Goal: Task Accomplishment & Management: Use online tool/utility

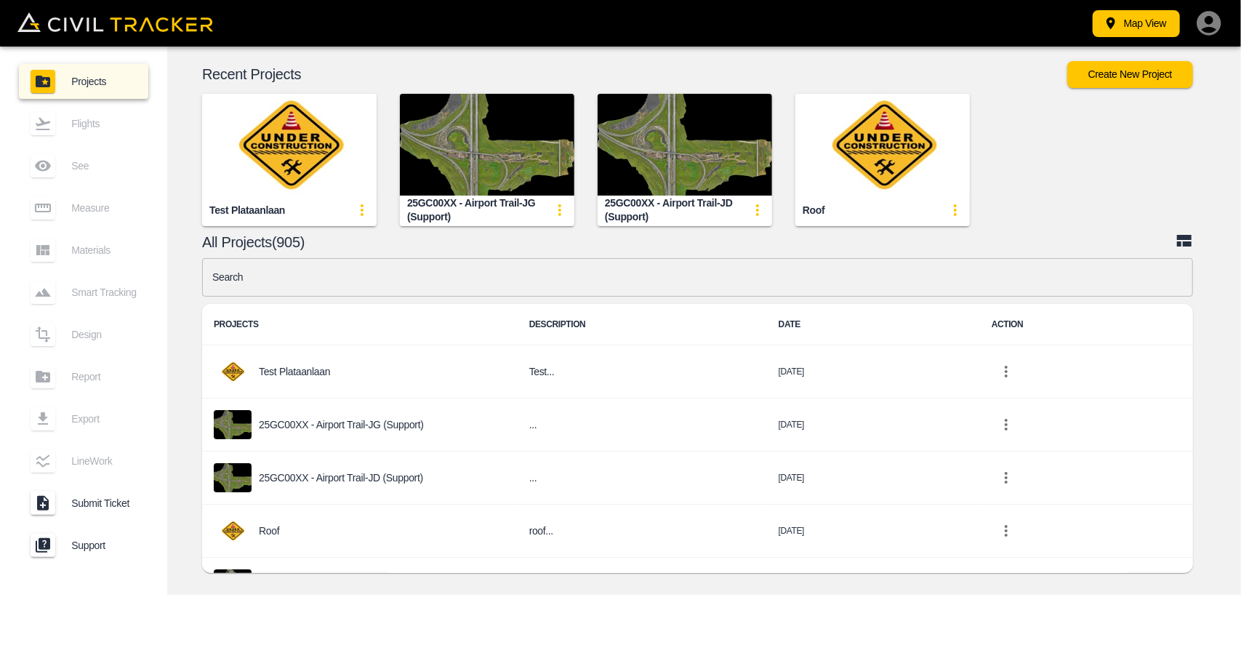
click at [396, 286] on input "text" at bounding box center [697, 277] width 991 height 39
type input "vala"
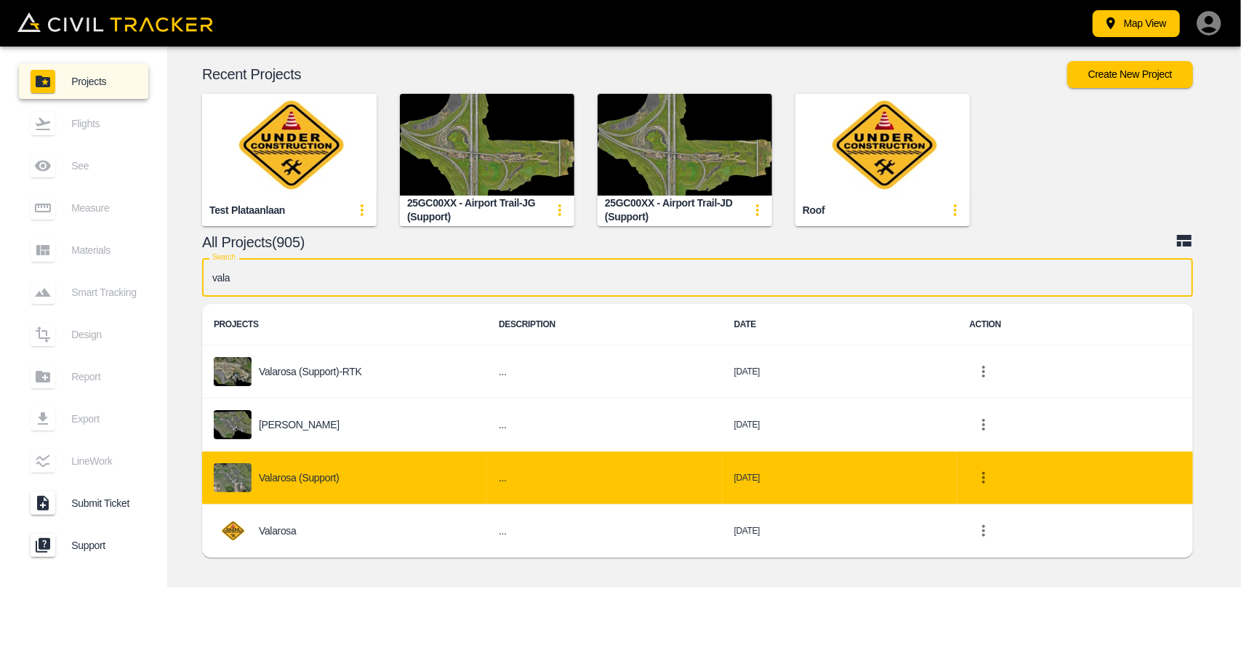
click at [312, 484] on div "Valarosa (Support)" at bounding box center [345, 477] width 262 height 29
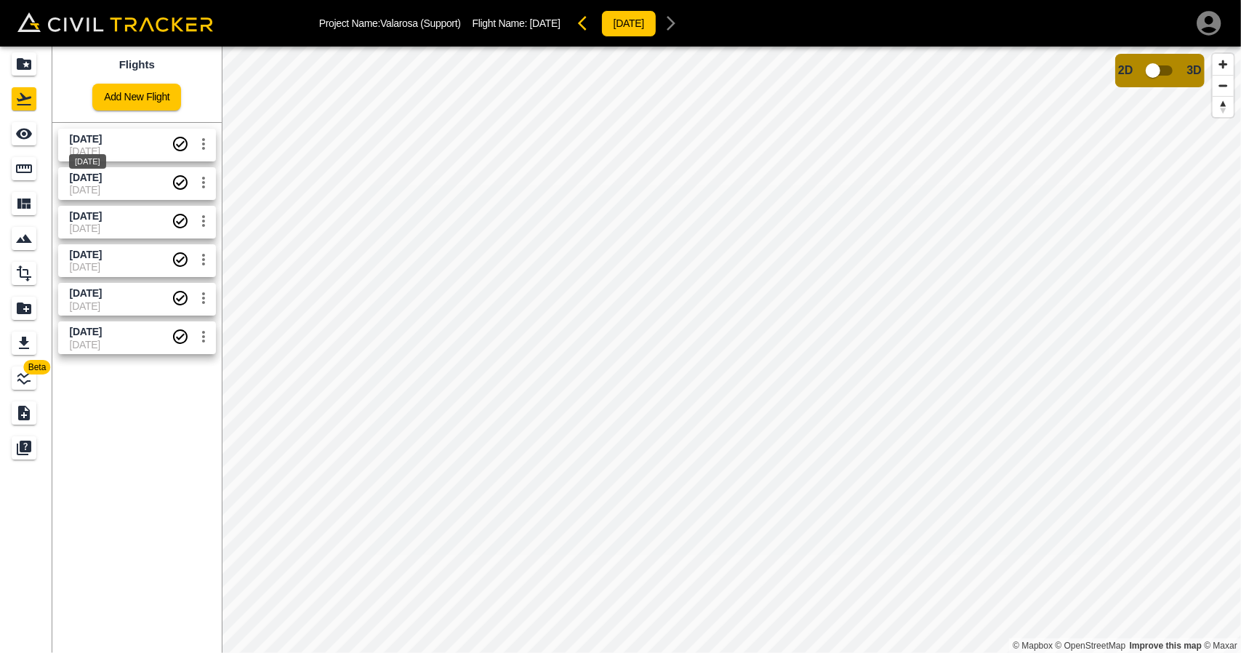
click at [90, 143] on span "[DATE]" at bounding box center [86, 139] width 32 height 12
click at [28, 134] on icon "See" at bounding box center [24, 134] width 16 height 11
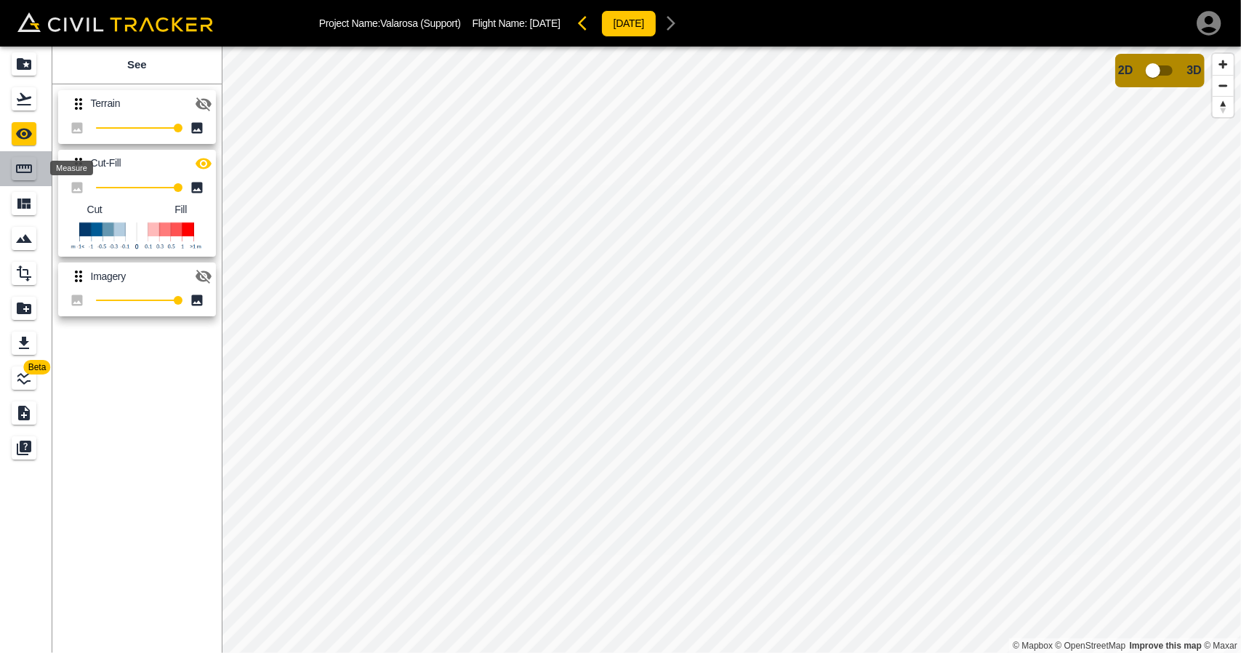
click at [25, 174] on icon "Measure" at bounding box center [23, 168] width 17 height 17
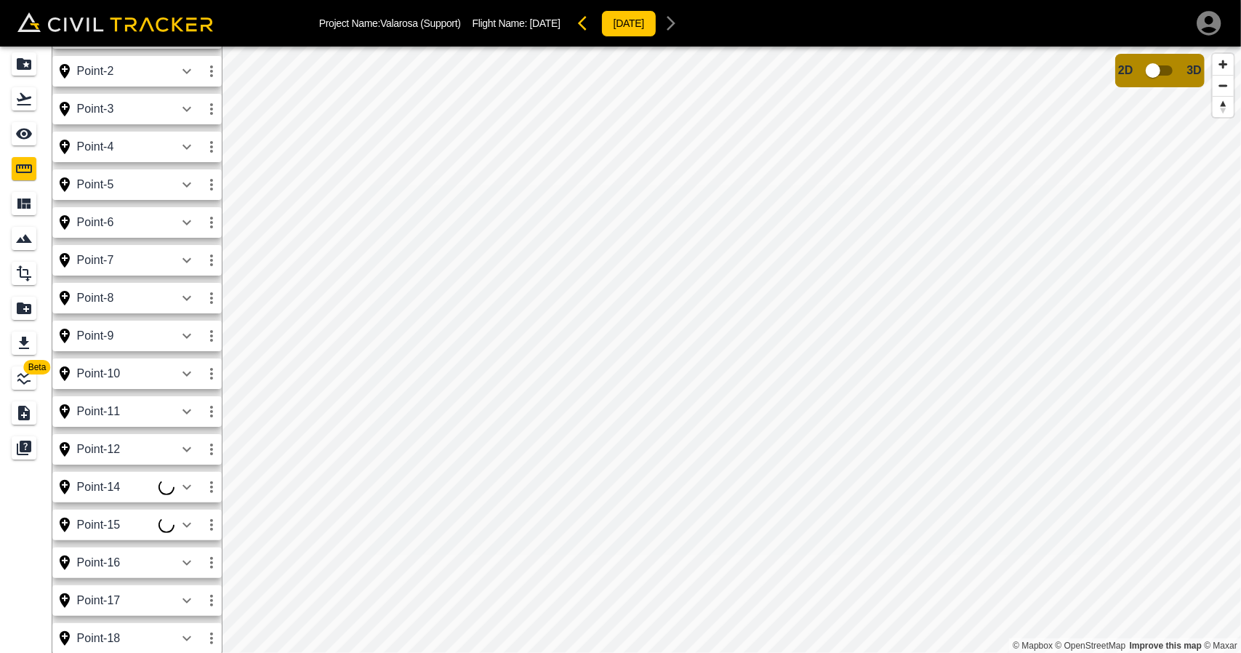
scroll to position [291, 0]
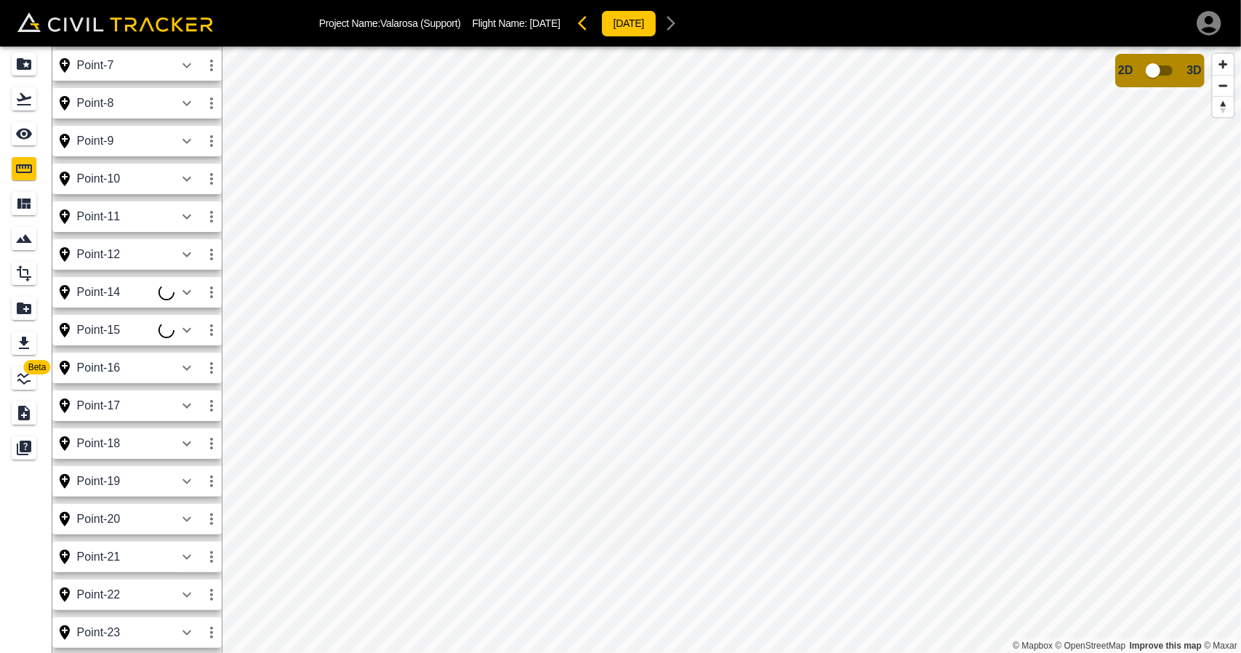
click at [158, 300] on div at bounding box center [190, 292] width 65 height 29
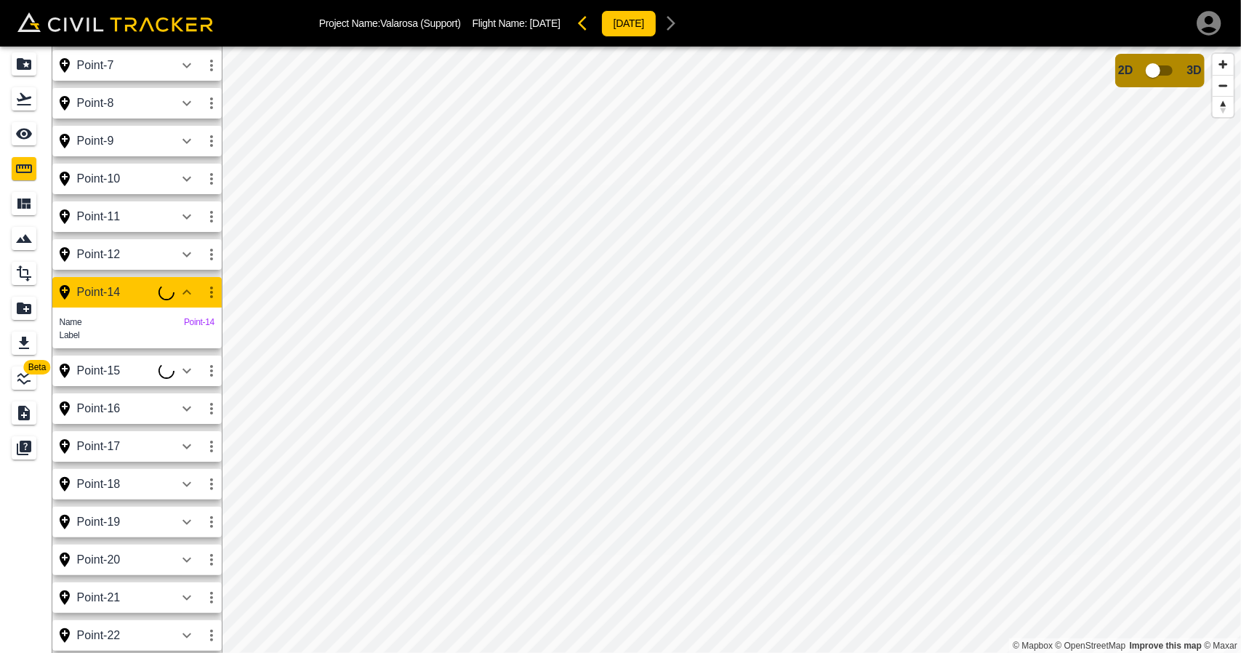
click at [185, 380] on icon "button" at bounding box center [186, 370] width 17 height 17
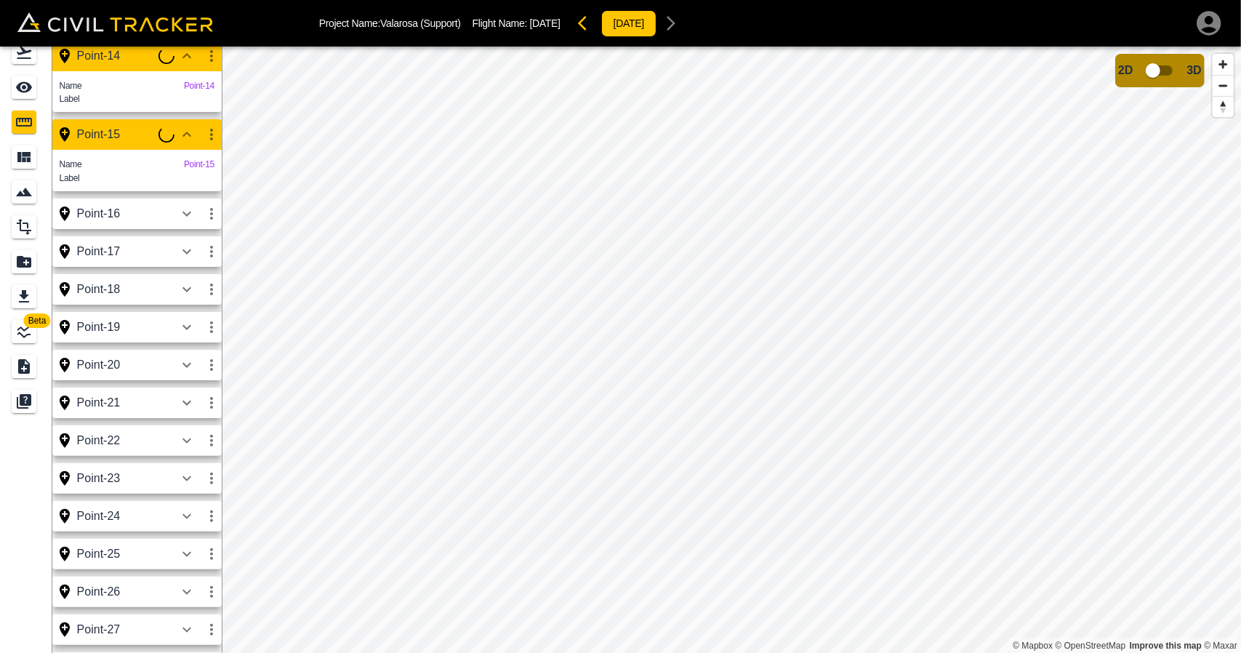
scroll to position [504, 0]
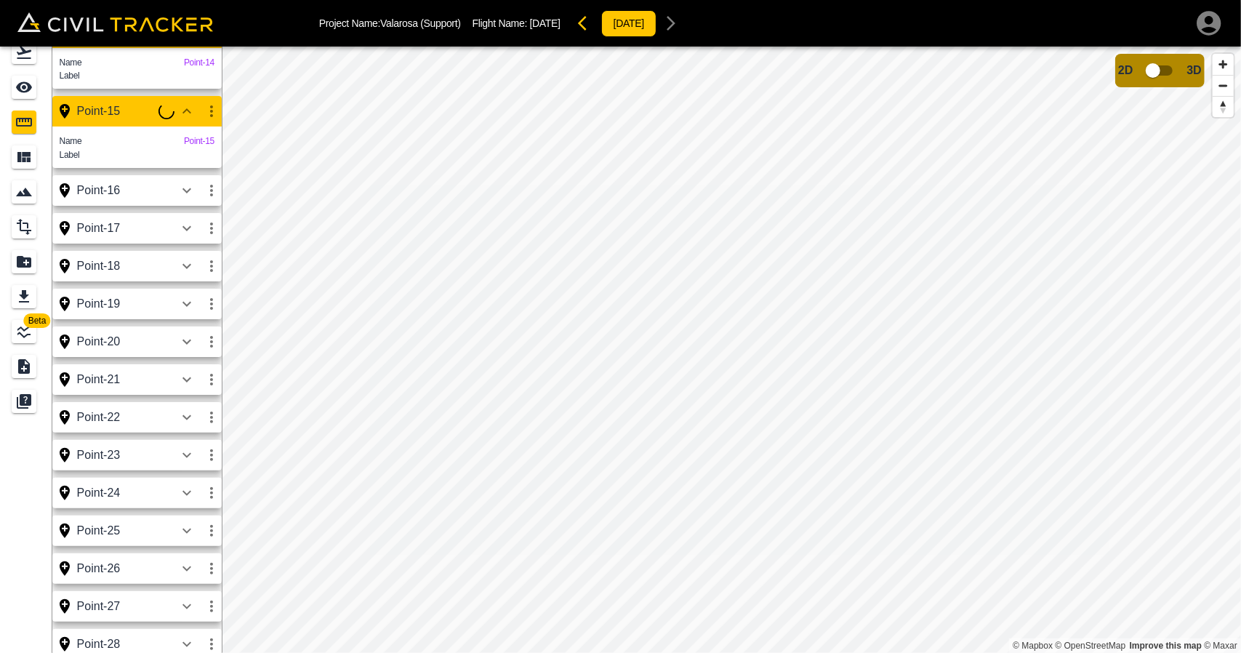
click at [31, 89] on icon "See" at bounding box center [24, 87] width 16 height 11
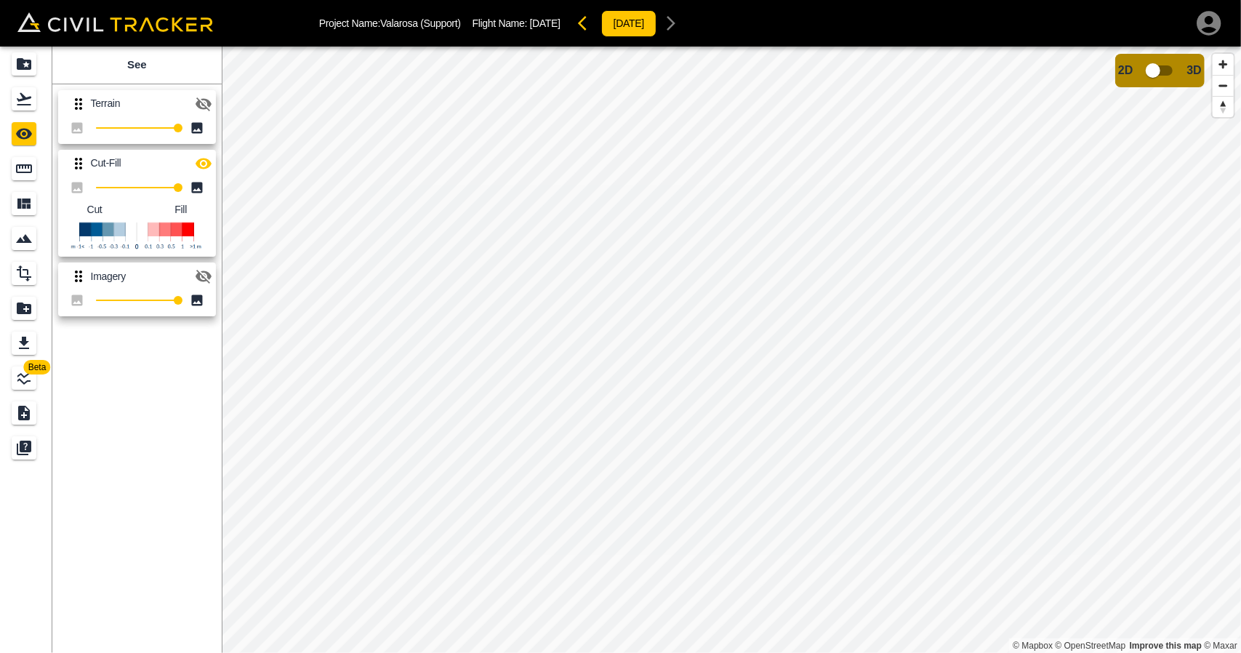
click at [201, 104] on icon "button" at bounding box center [203, 103] width 17 height 17
click at [202, 165] on icon "button" at bounding box center [203, 163] width 17 height 17
click at [7, 161] on link at bounding box center [26, 168] width 52 height 35
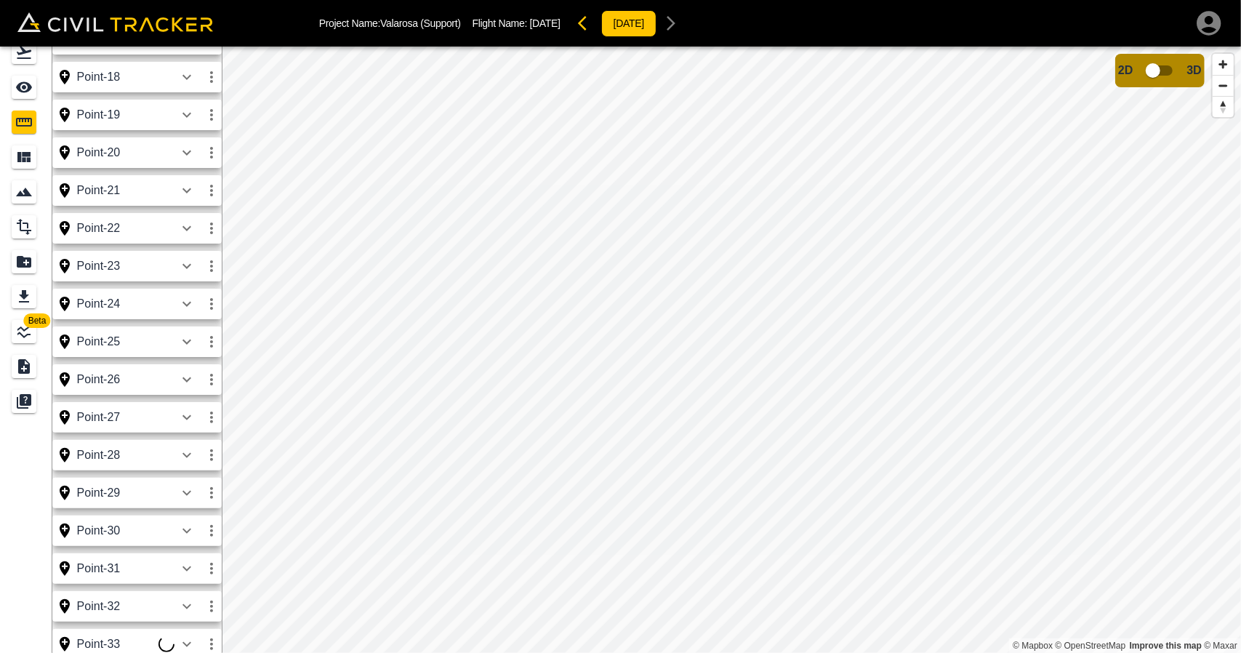
scroll to position [821, 0]
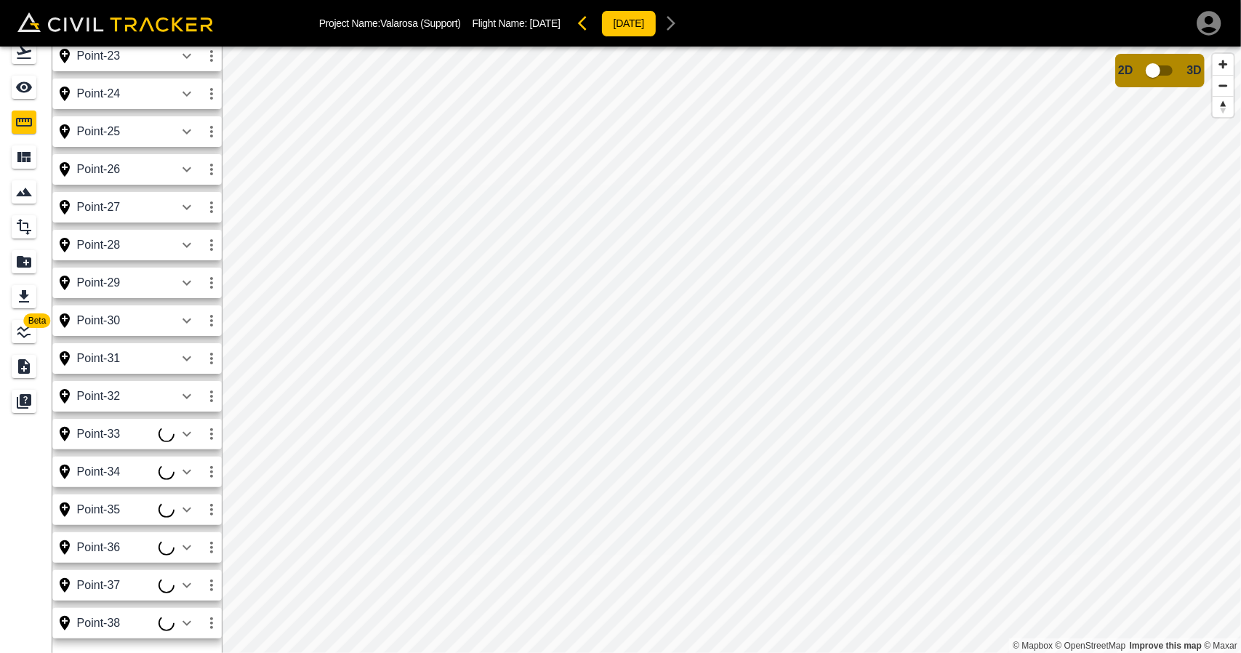
click at [196, 443] on button "button" at bounding box center [186, 434] width 25 height 29
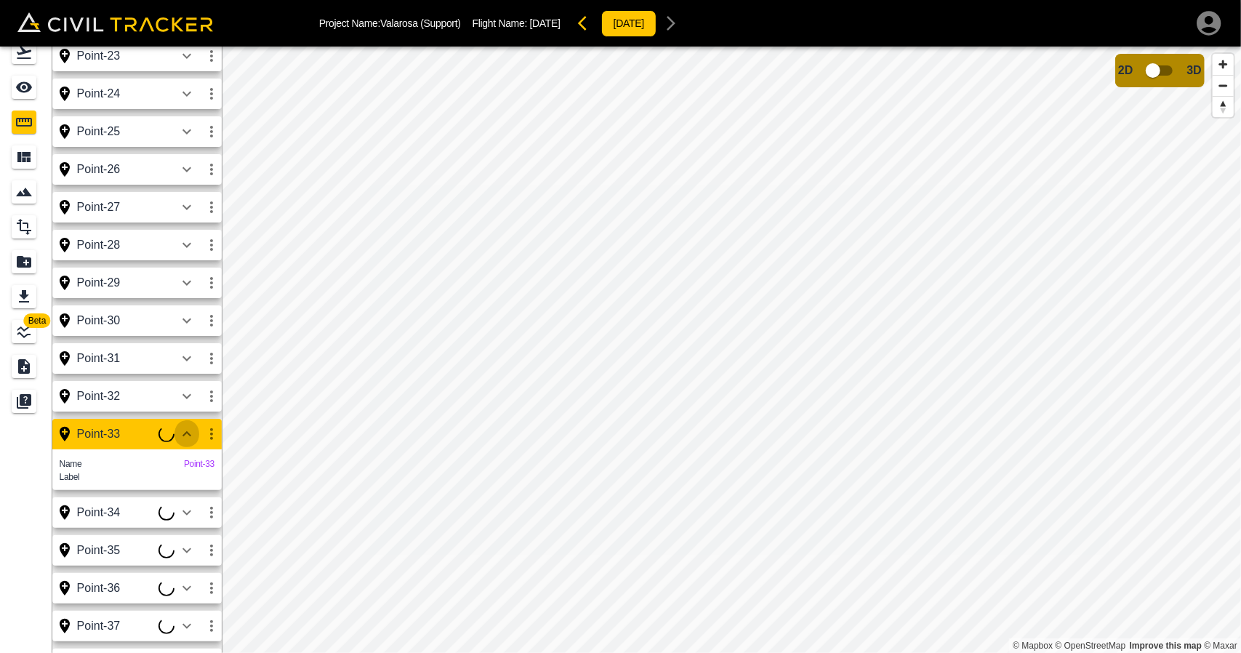
click at [195, 443] on icon "button" at bounding box center [186, 433] width 17 height 17
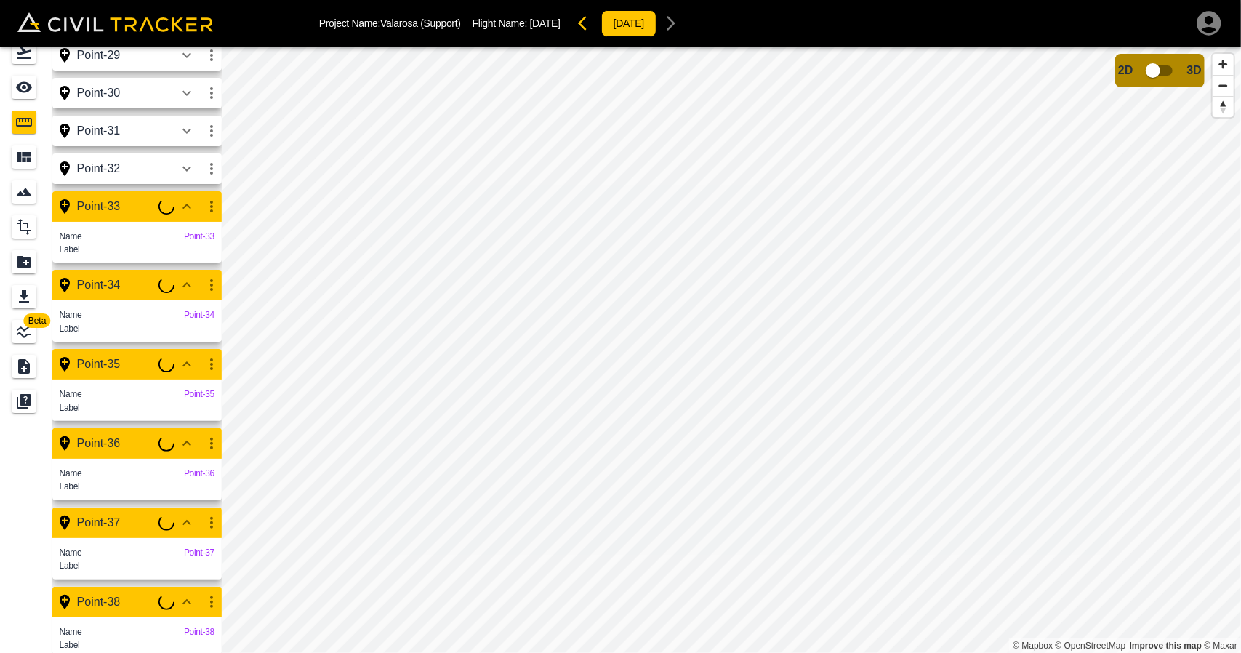
scroll to position [1098, 0]
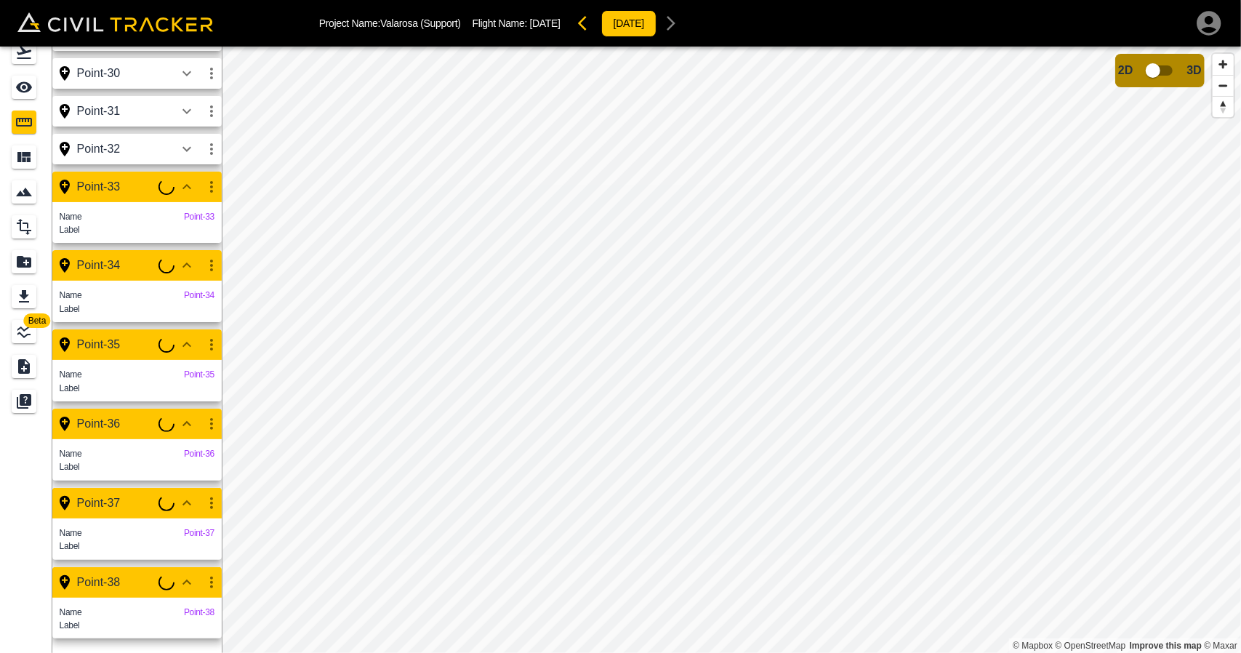
click at [210, 178] on icon "button" at bounding box center [211, 186] width 17 height 17
click at [205, 210] on h6 "Edit" at bounding box center [197, 212] width 29 height 9
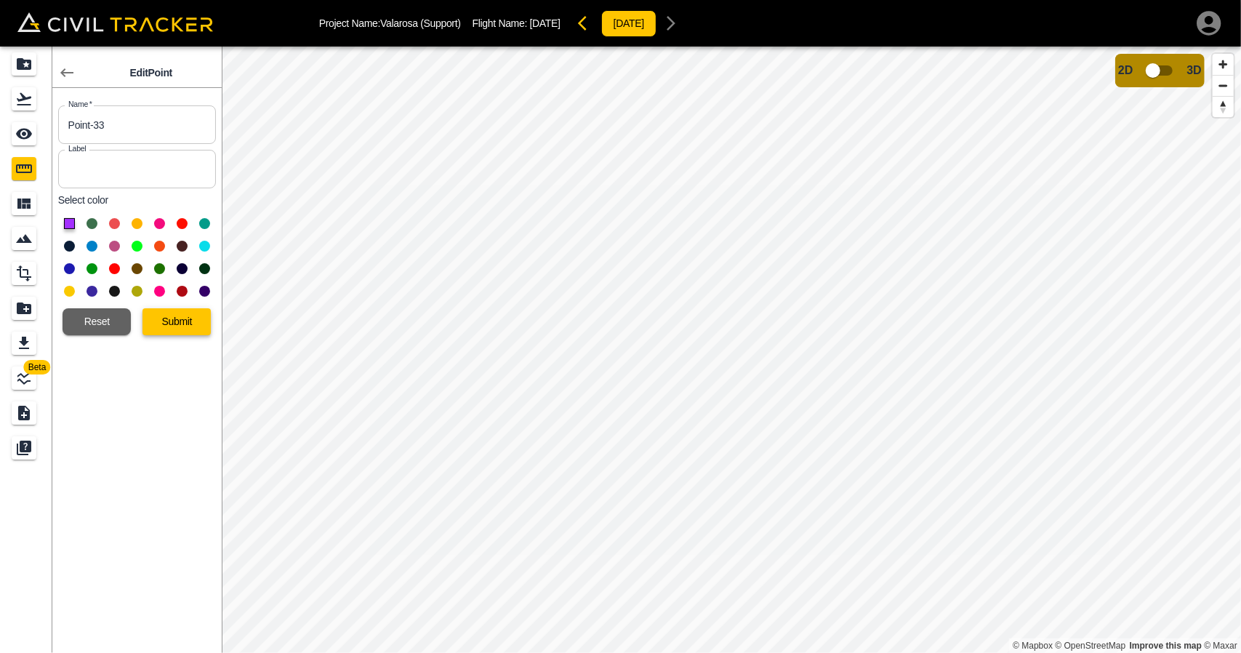
click at [188, 324] on button "Submit" at bounding box center [177, 321] width 68 height 27
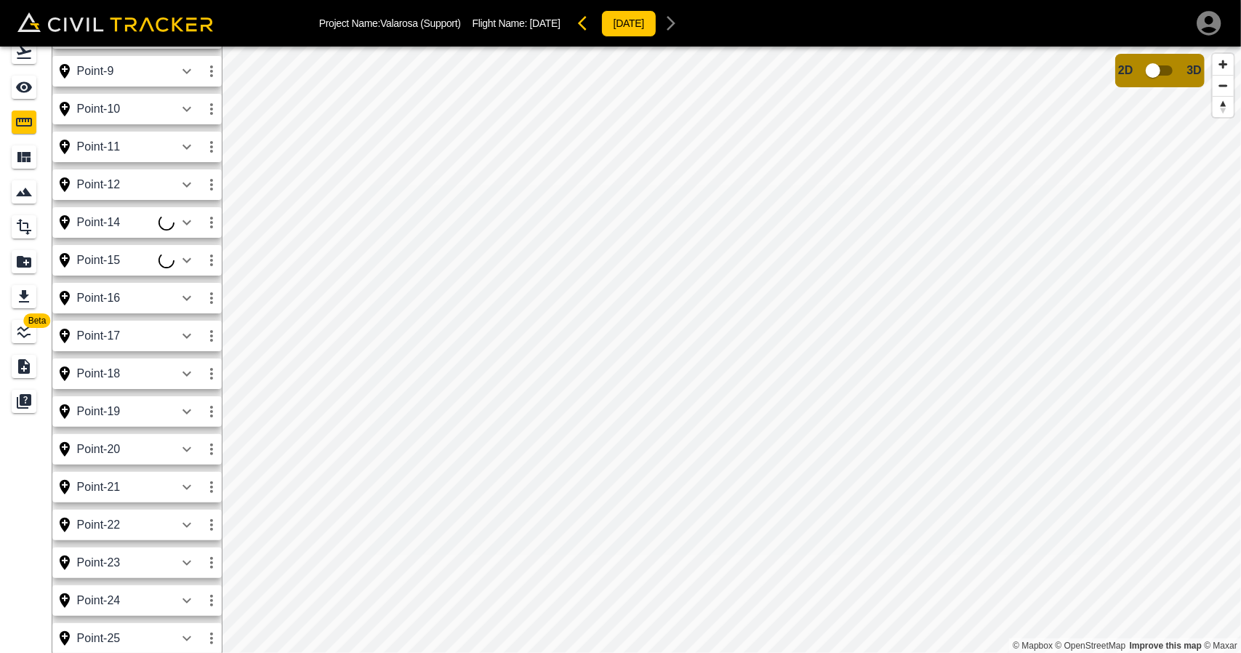
scroll to position [312, 0]
click at [189, 221] on icon "button" at bounding box center [186, 224] width 17 height 17
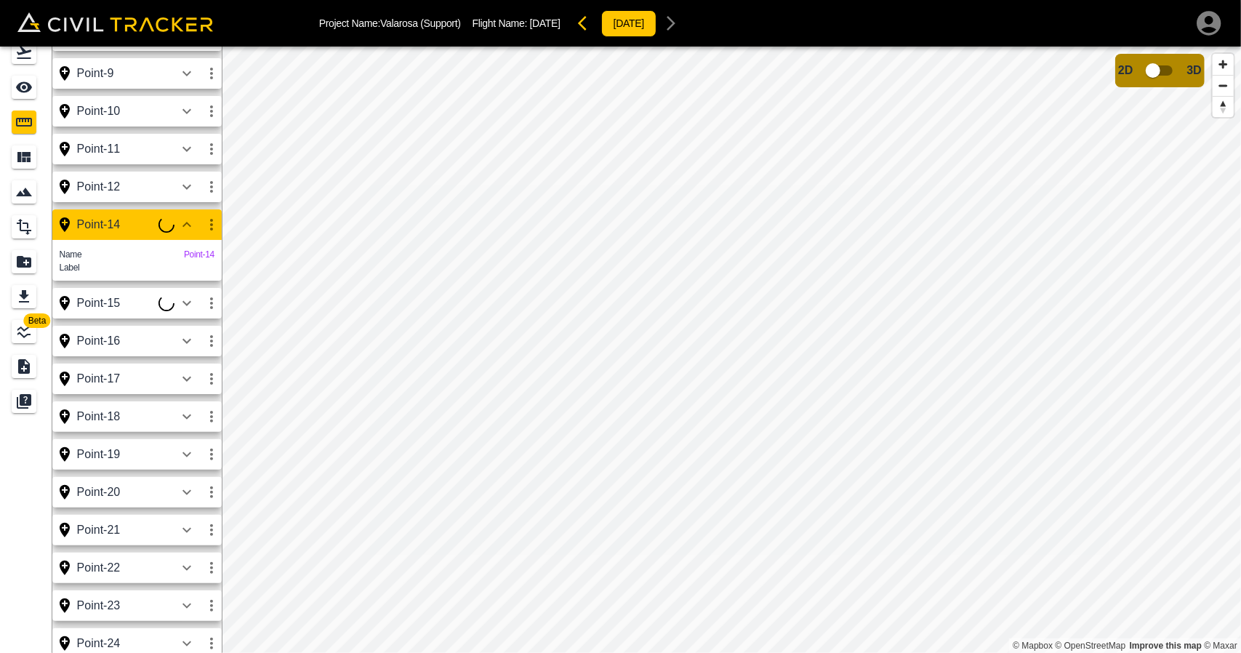
click at [189, 221] on icon "button" at bounding box center [186, 224] width 17 height 17
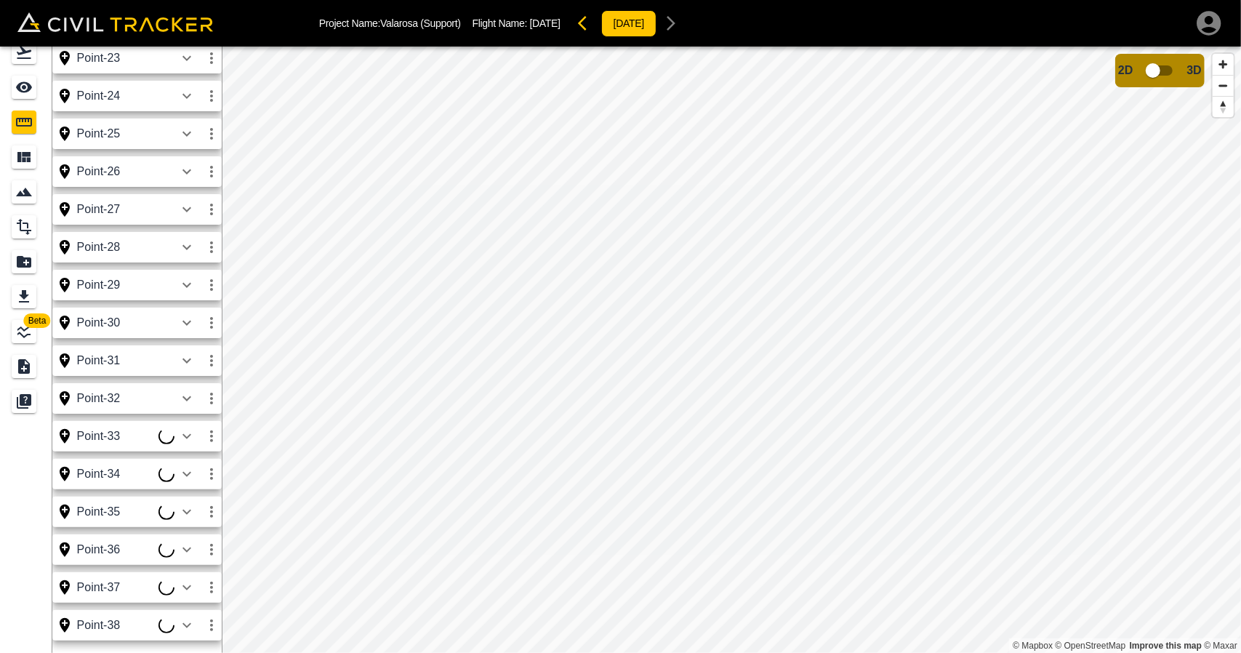
scroll to position [821, 0]
click at [21, 194] on icon "Smart Tracking" at bounding box center [24, 192] width 16 height 9
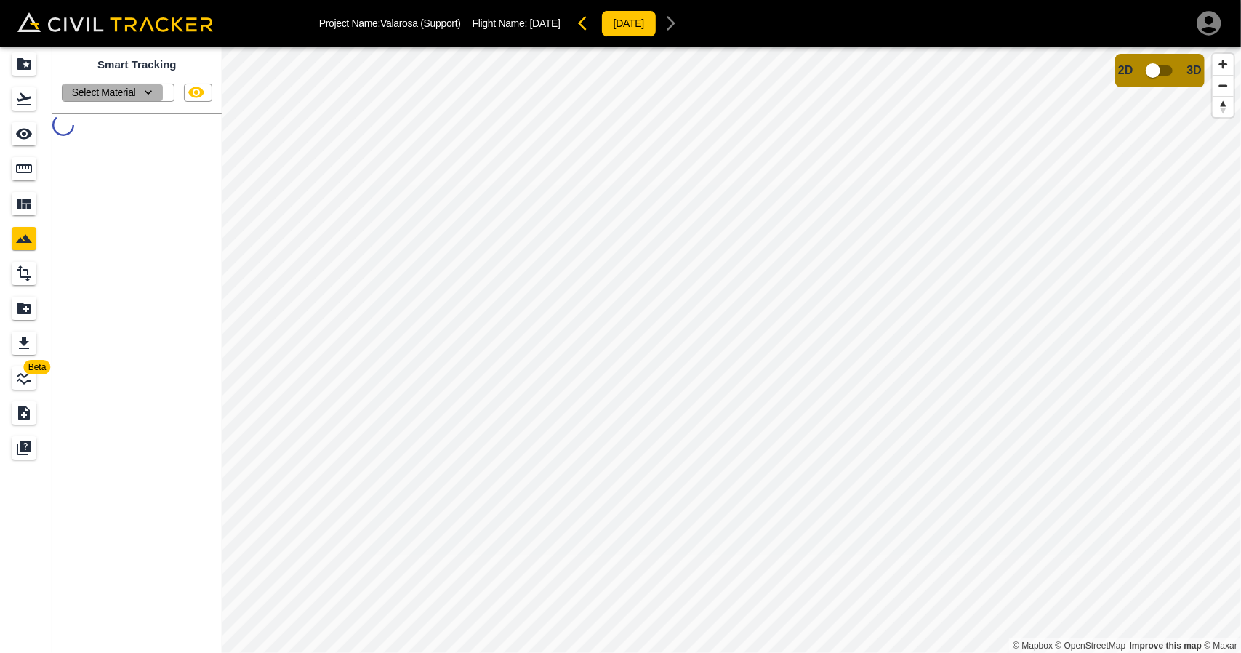
click at [151, 98] on icon "button" at bounding box center [148, 92] width 15 height 15
click at [152, 95] on div at bounding box center [620, 326] width 1241 height 653
click at [26, 209] on icon "Materials" at bounding box center [23, 203] width 17 height 17
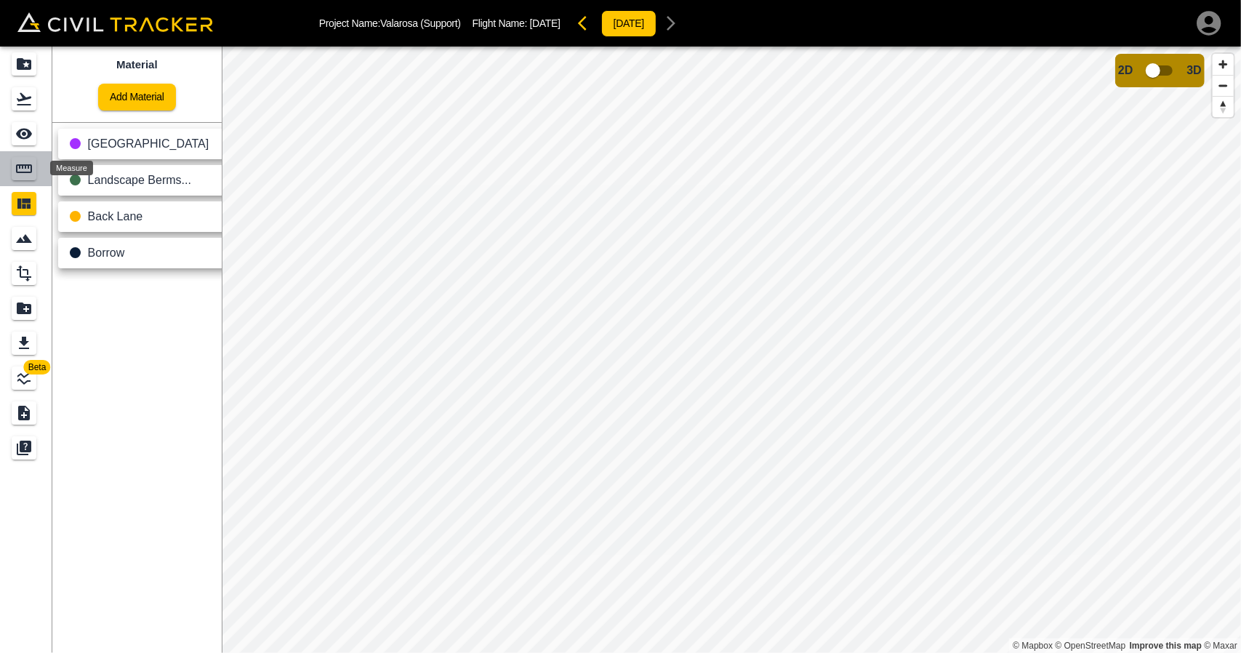
click at [20, 168] on icon "Measure" at bounding box center [24, 168] width 16 height 9
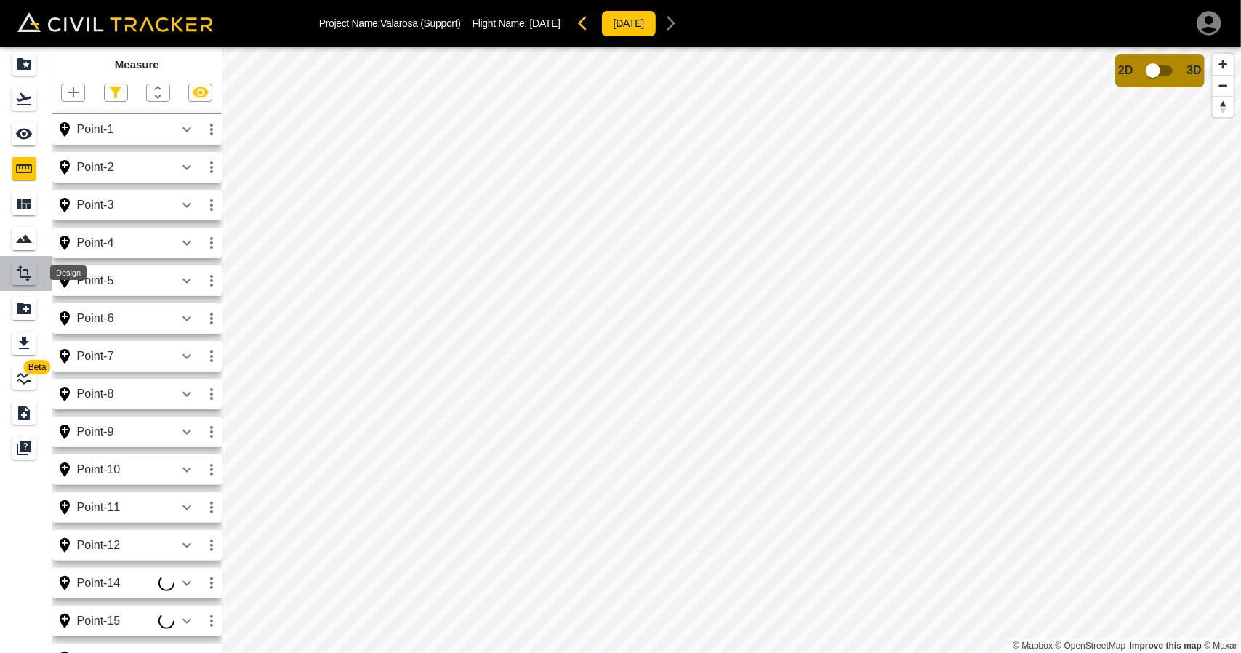
click at [23, 277] on icon "Design" at bounding box center [24, 273] width 15 height 16
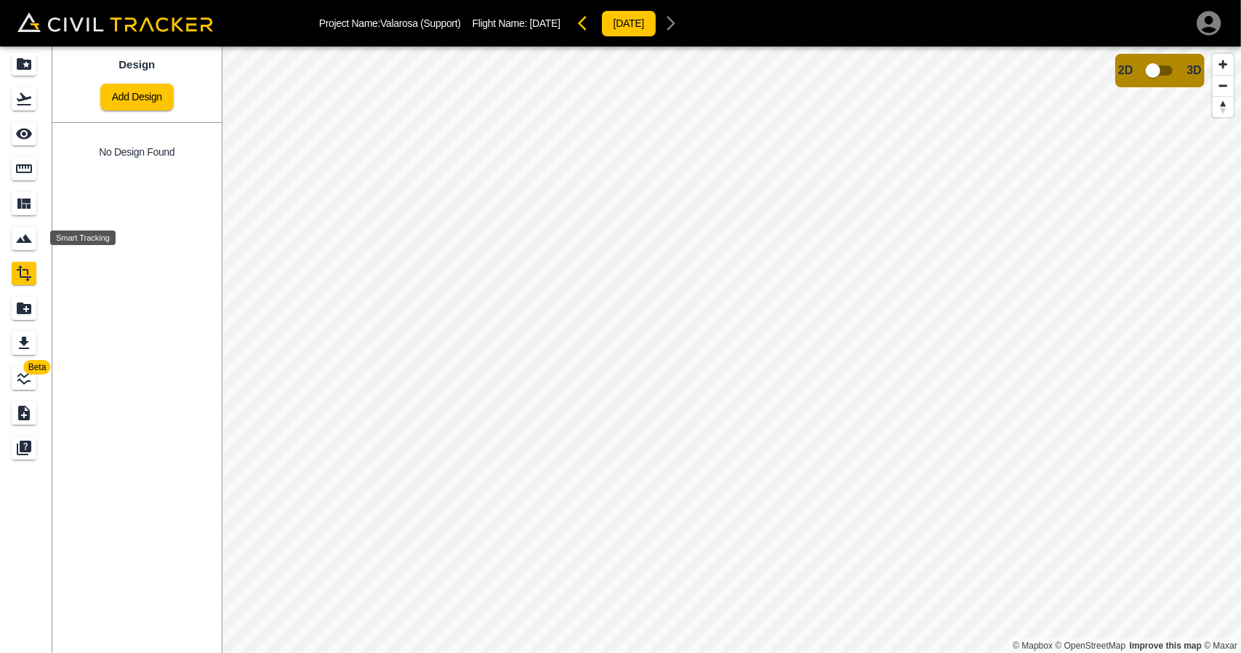
click at [19, 235] on icon "Smart Tracking" at bounding box center [23, 238] width 17 height 17
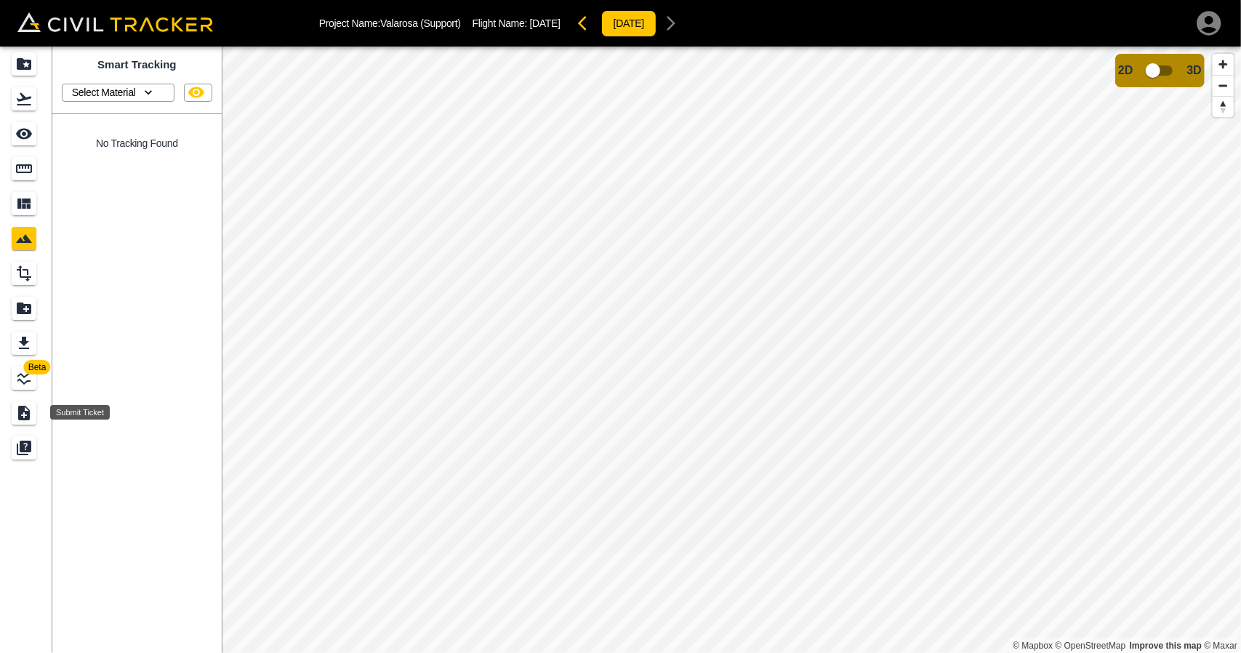
click at [26, 412] on icon "Submit Ticket" at bounding box center [24, 413] width 12 height 15
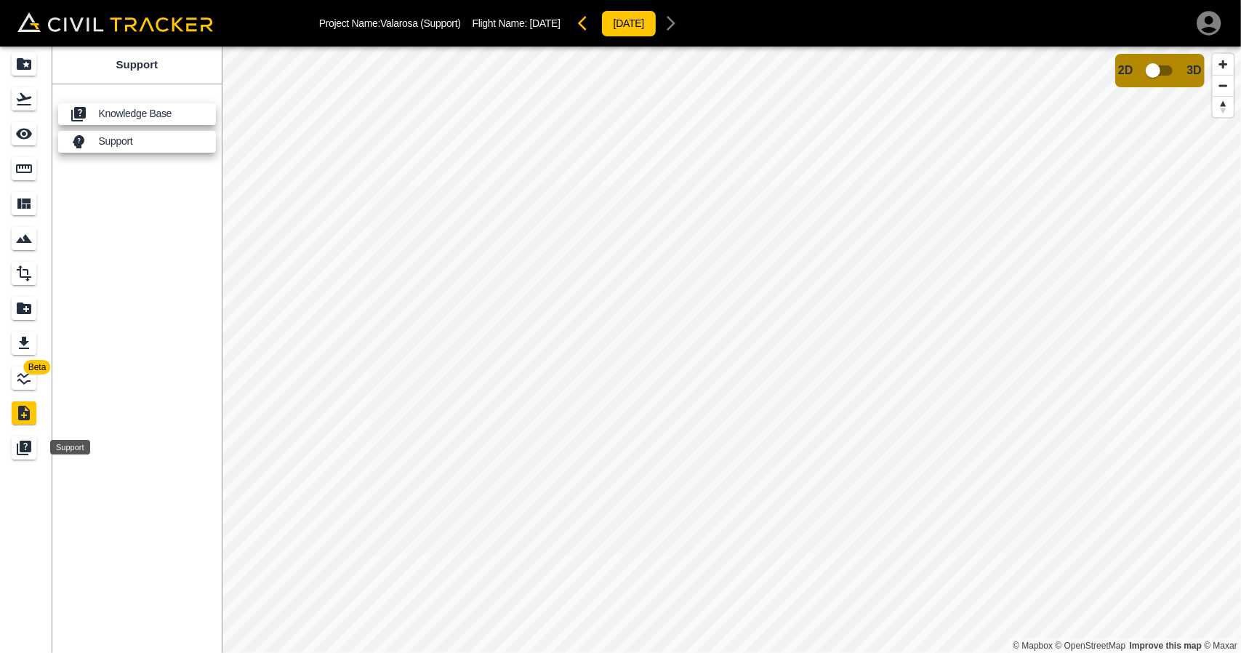
click at [29, 447] on icon "Support" at bounding box center [26, 447] width 12 height 12
click at [28, 456] on icon "Support" at bounding box center [23, 447] width 17 height 17
click at [28, 422] on div "Submit Ticket" at bounding box center [24, 412] width 25 height 23
click at [28, 446] on icon "Support" at bounding box center [26, 447] width 12 height 12
click at [33, 457] on div "Support" at bounding box center [24, 447] width 25 height 23
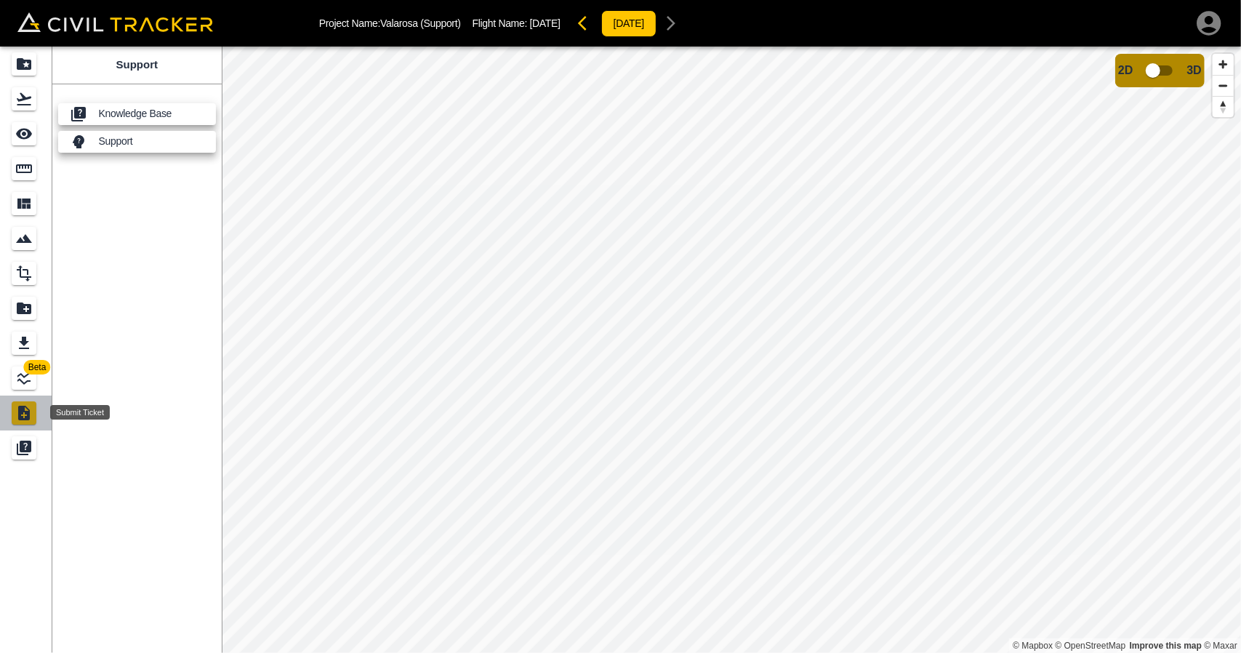
click at [33, 414] on div "Submit Ticket" at bounding box center [24, 412] width 25 height 23
click at [33, 436] on link at bounding box center [26, 447] width 52 height 35
click at [27, 364] on span "Beta" at bounding box center [37, 367] width 27 height 15
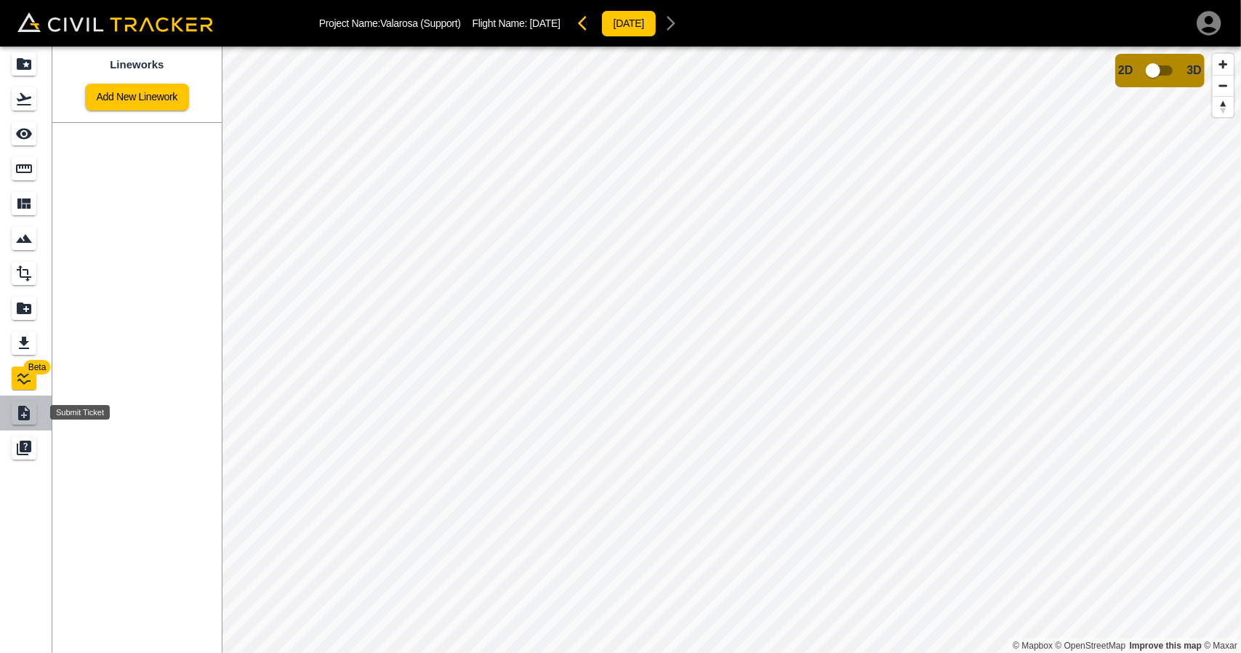
click at [31, 408] on icon "Submit Ticket" at bounding box center [23, 412] width 17 height 17
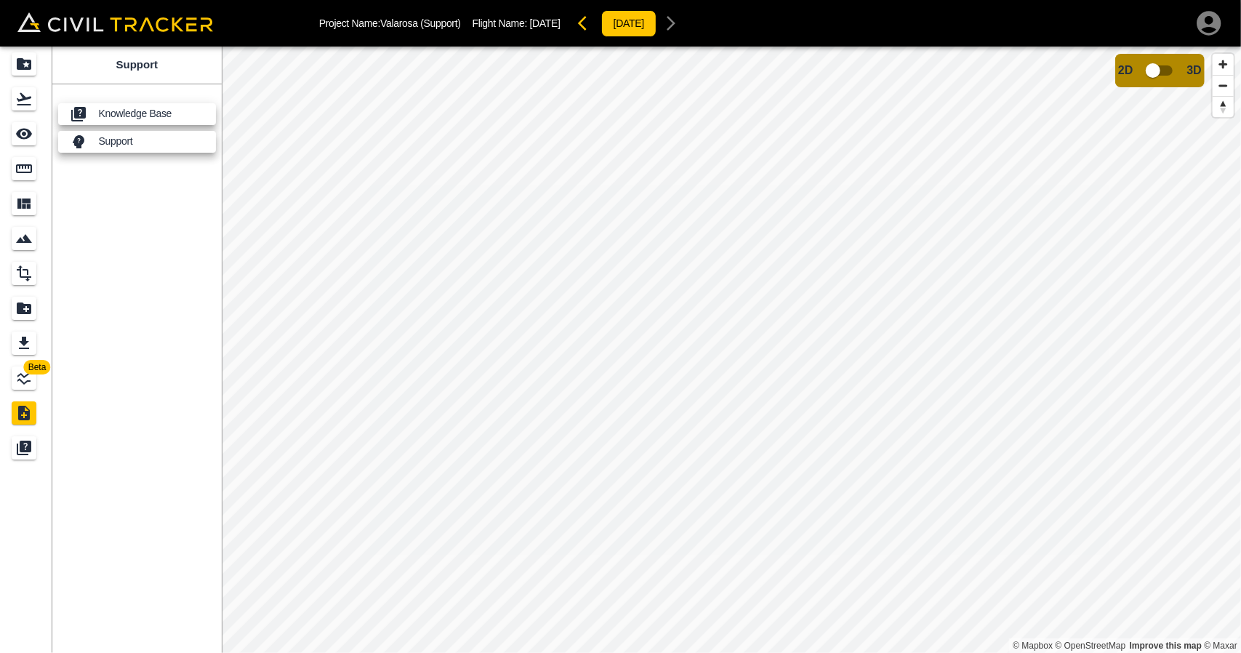
click at [28, 437] on div "Support" at bounding box center [24, 447] width 25 height 23
click at [29, 437] on div "Support" at bounding box center [24, 447] width 25 height 23
click at [33, 335] on div "Export" at bounding box center [24, 343] width 25 height 23
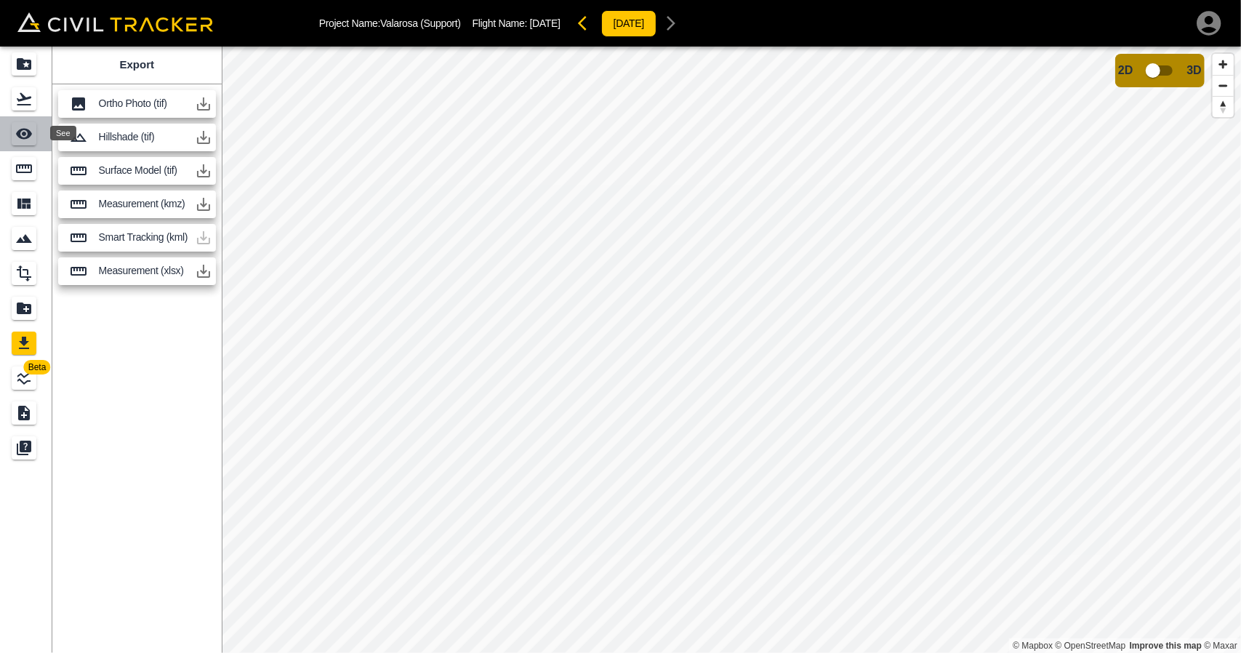
click at [20, 135] on icon "See" at bounding box center [24, 134] width 16 height 11
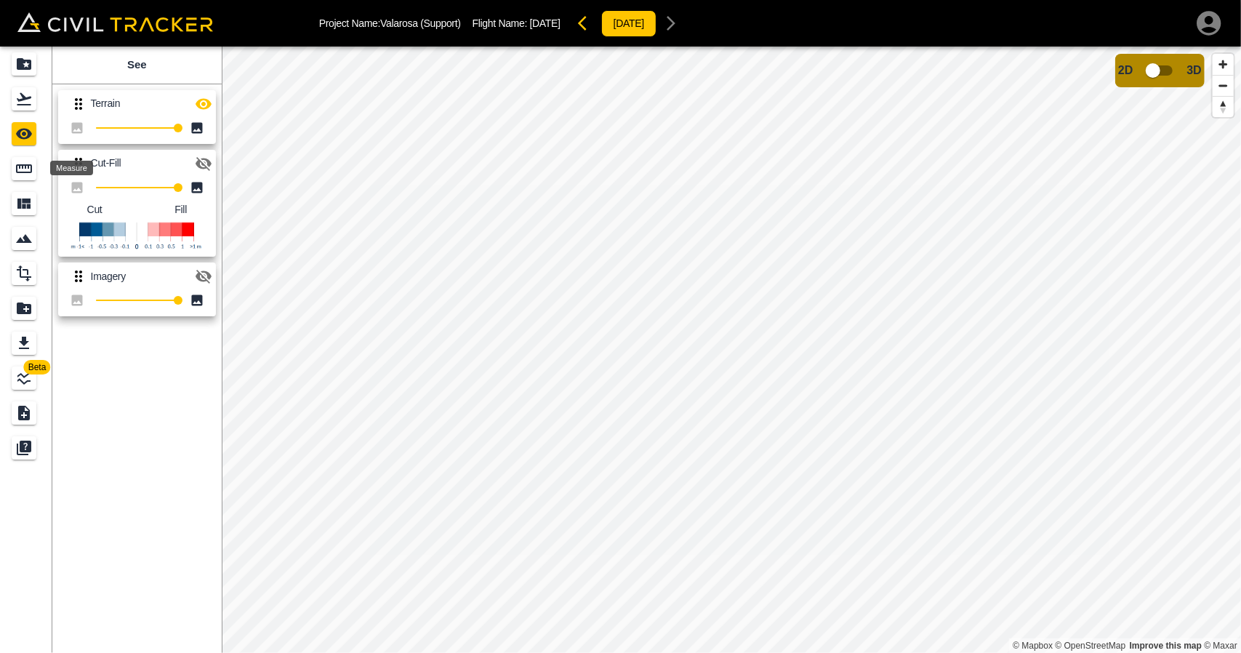
click at [25, 157] on div "Measure" at bounding box center [24, 168] width 25 height 23
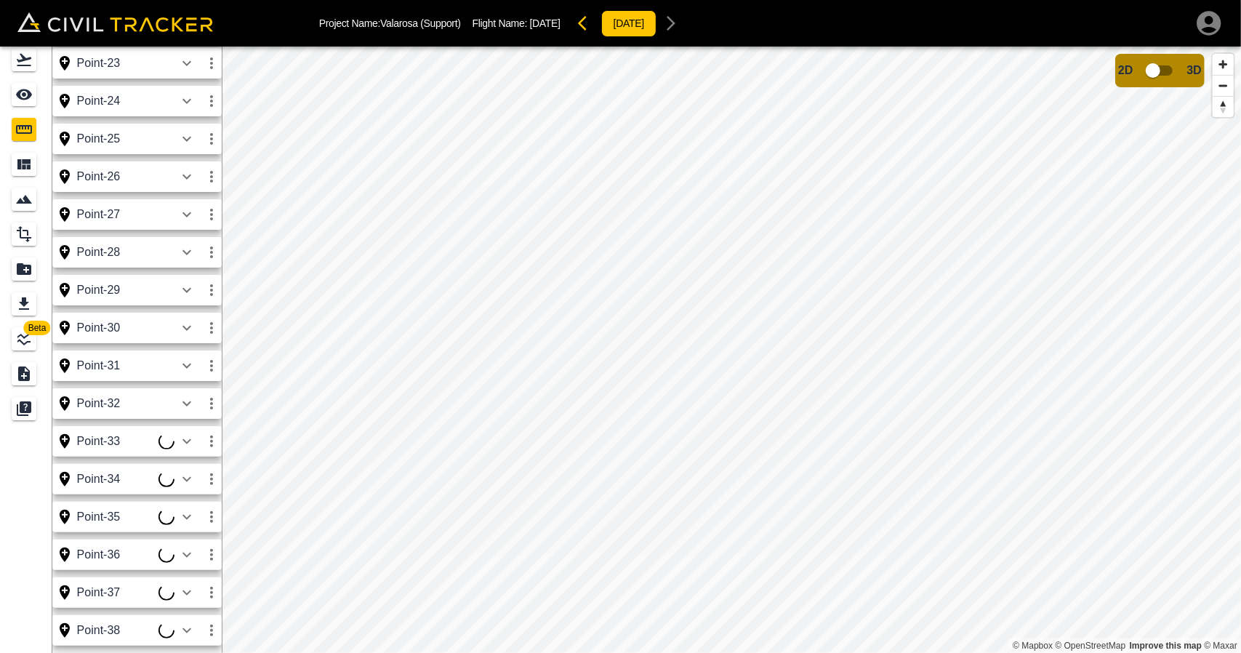
scroll to position [47, 0]
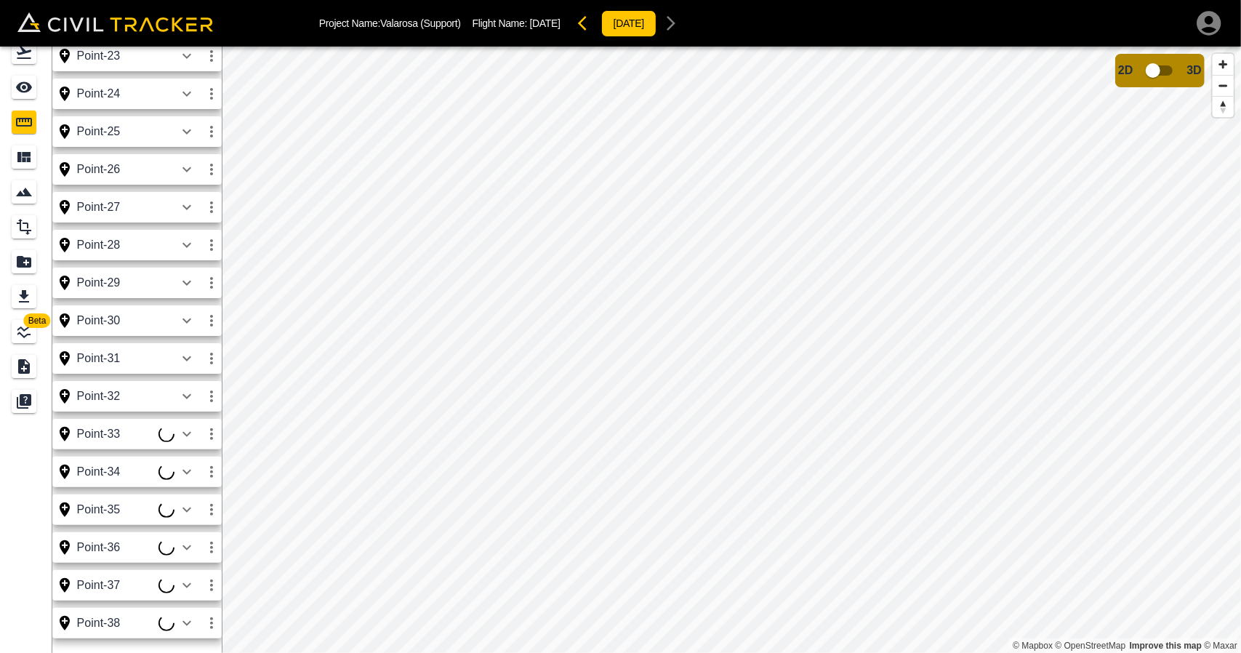
click at [192, 433] on icon "button" at bounding box center [186, 433] width 17 height 17
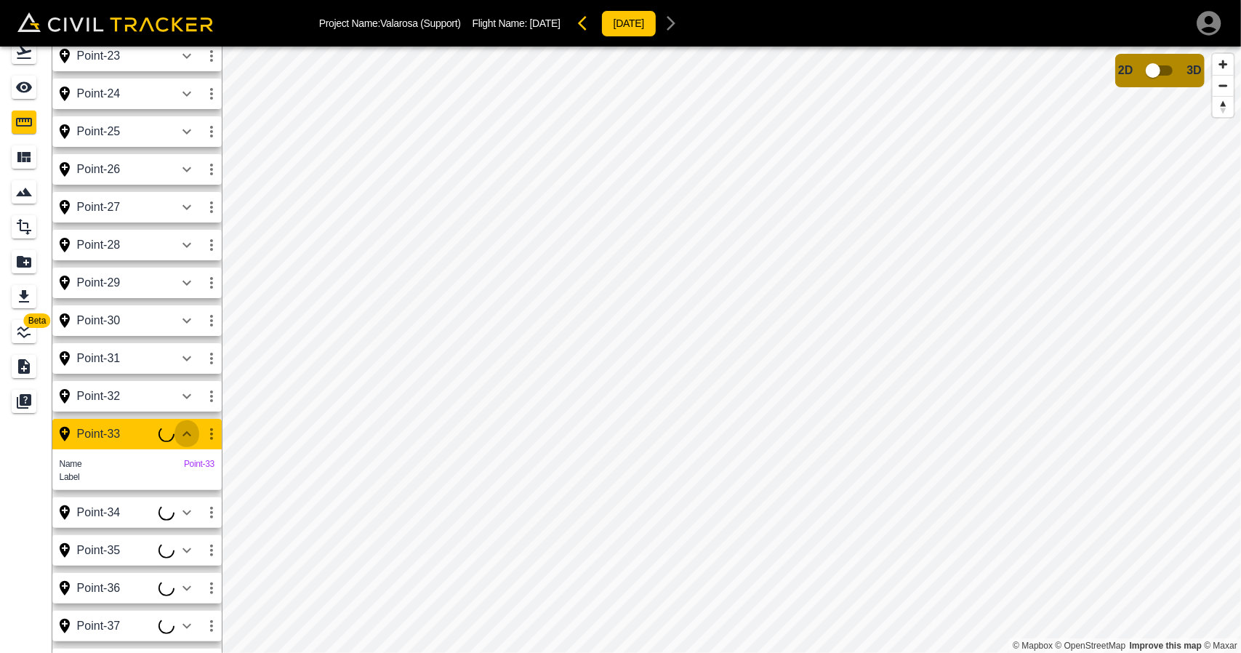
click at [192, 433] on icon "button" at bounding box center [186, 433] width 17 height 17
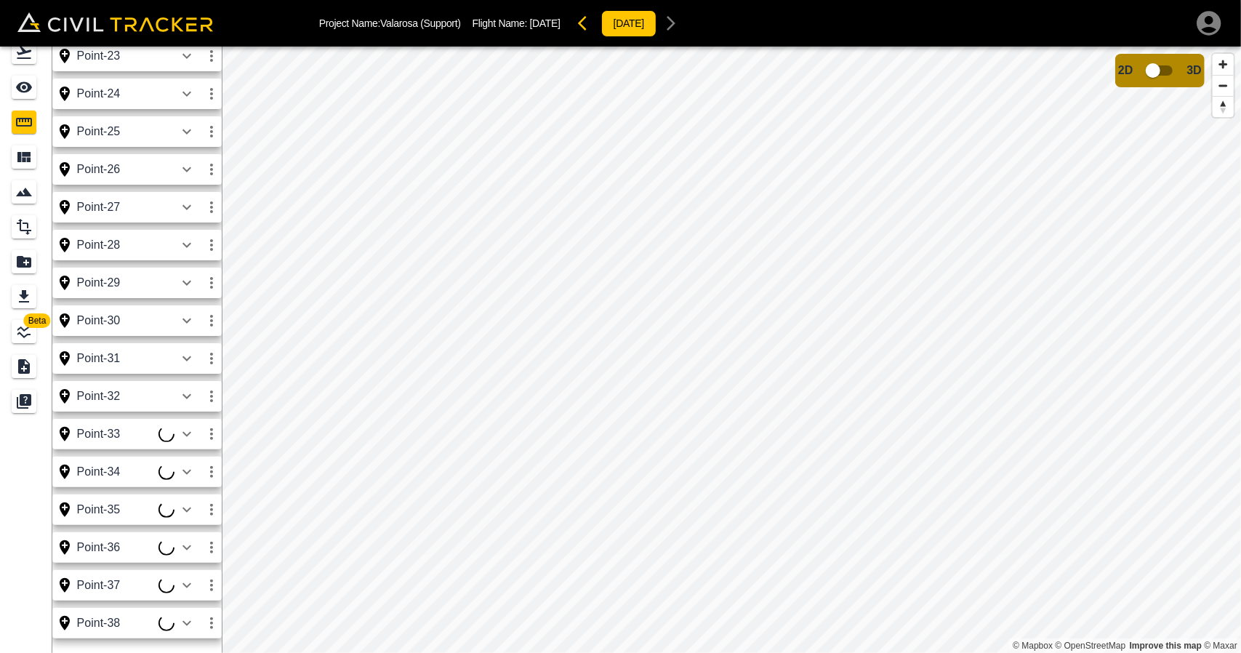
click at [186, 437] on icon "button" at bounding box center [186, 433] width 17 height 17
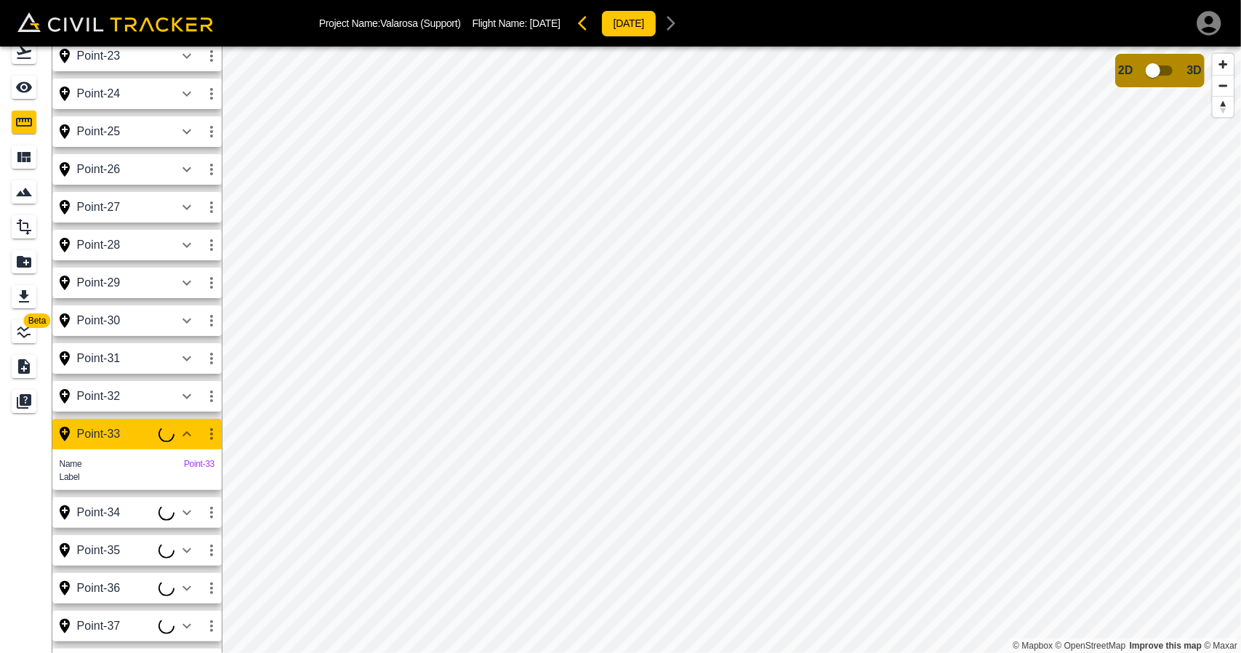
click at [134, 463] on div "Name Point-33" at bounding box center [137, 464] width 155 height 12
click at [159, 443] on div at bounding box center [190, 434] width 65 height 29
click at [157, 441] on div "Point-33" at bounding box center [117, 434] width 81 height 13
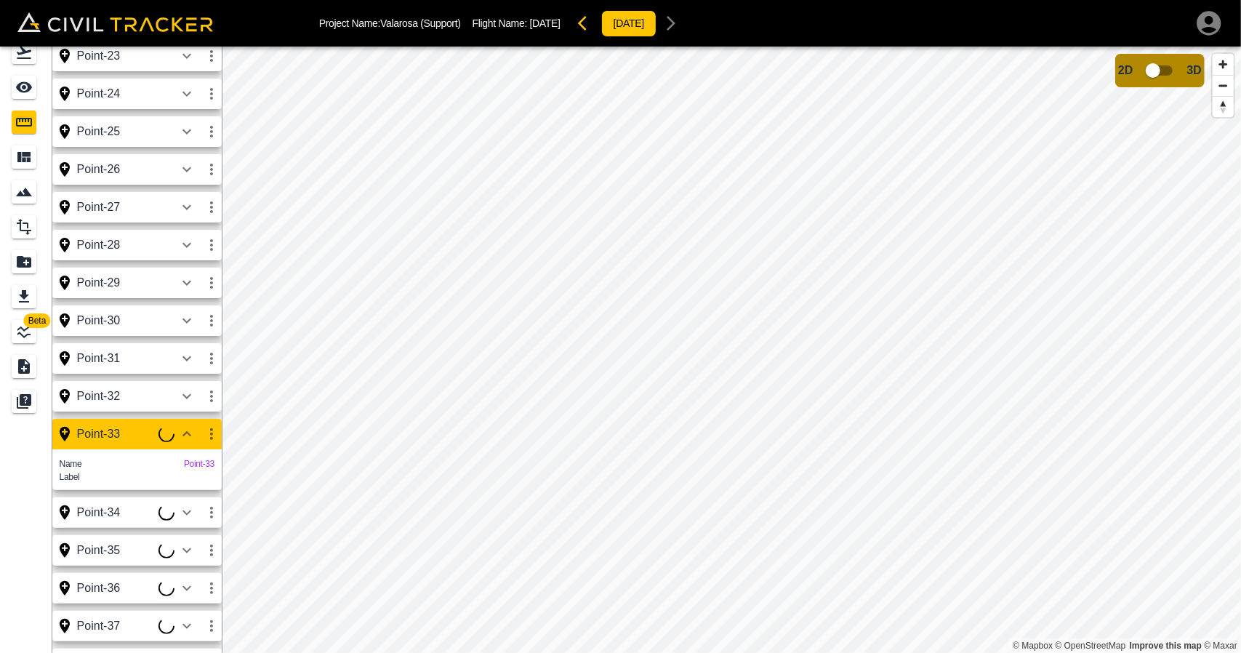
click at [108, 455] on div "Name Point-33 Label" at bounding box center [136, 469] width 169 height 41
click at [84, 454] on div "Name Point-33 Label" at bounding box center [136, 469] width 169 height 41
click at [215, 431] on icon "button" at bounding box center [211, 433] width 17 height 17
click at [96, 483] on div at bounding box center [620, 326] width 1241 height 653
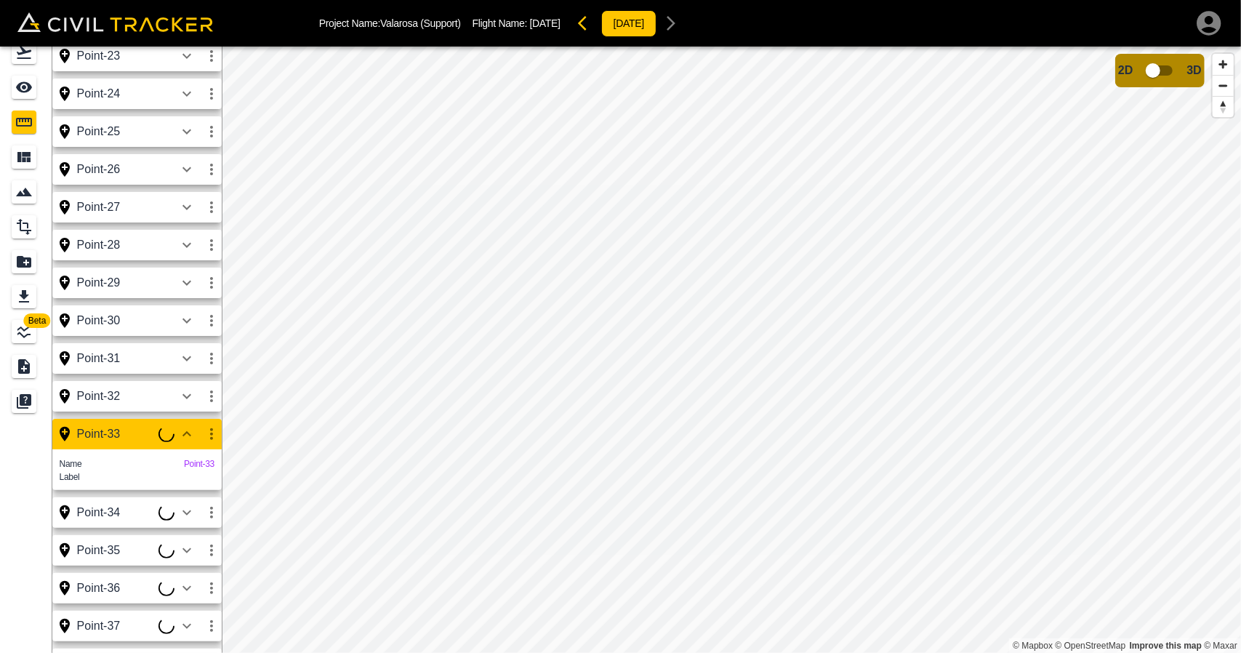
click at [85, 470] on div "Name Point-33" at bounding box center [137, 464] width 155 height 12
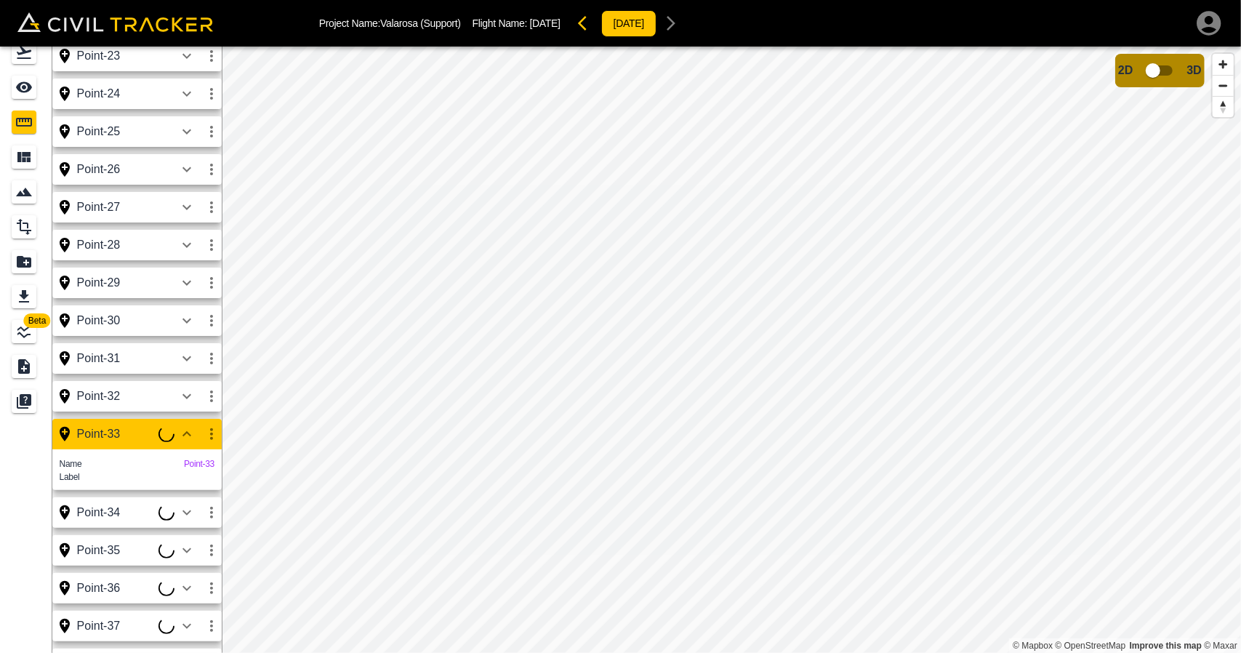
click at [111, 478] on div "Label" at bounding box center [137, 477] width 155 height 12
click at [109, 441] on div "Point-33" at bounding box center [117, 434] width 81 height 13
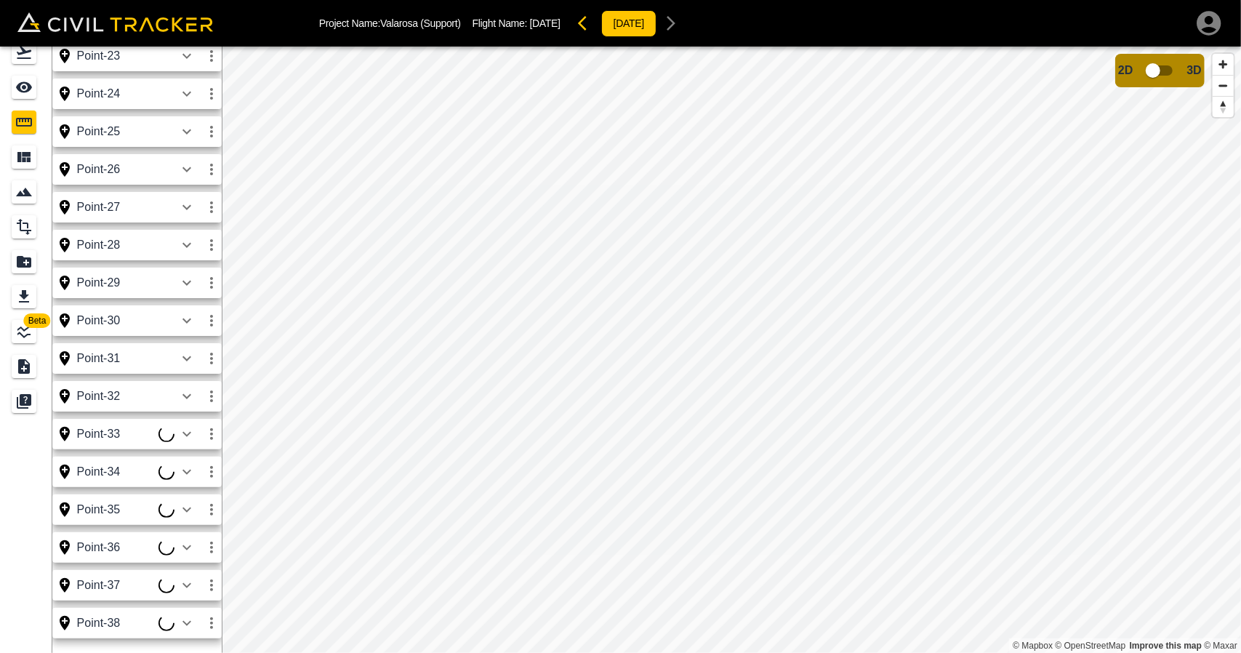
click at [109, 441] on div "Point-33" at bounding box center [117, 434] width 81 height 13
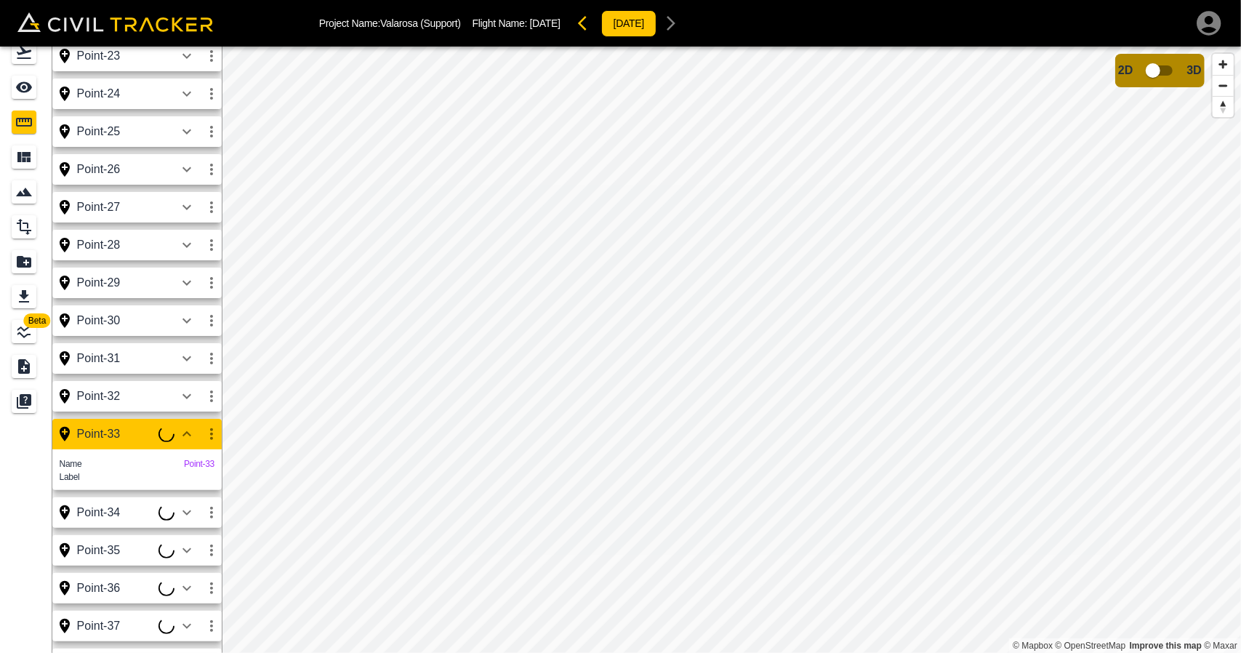
click at [109, 440] on div "Point-33" at bounding box center [117, 434] width 81 height 13
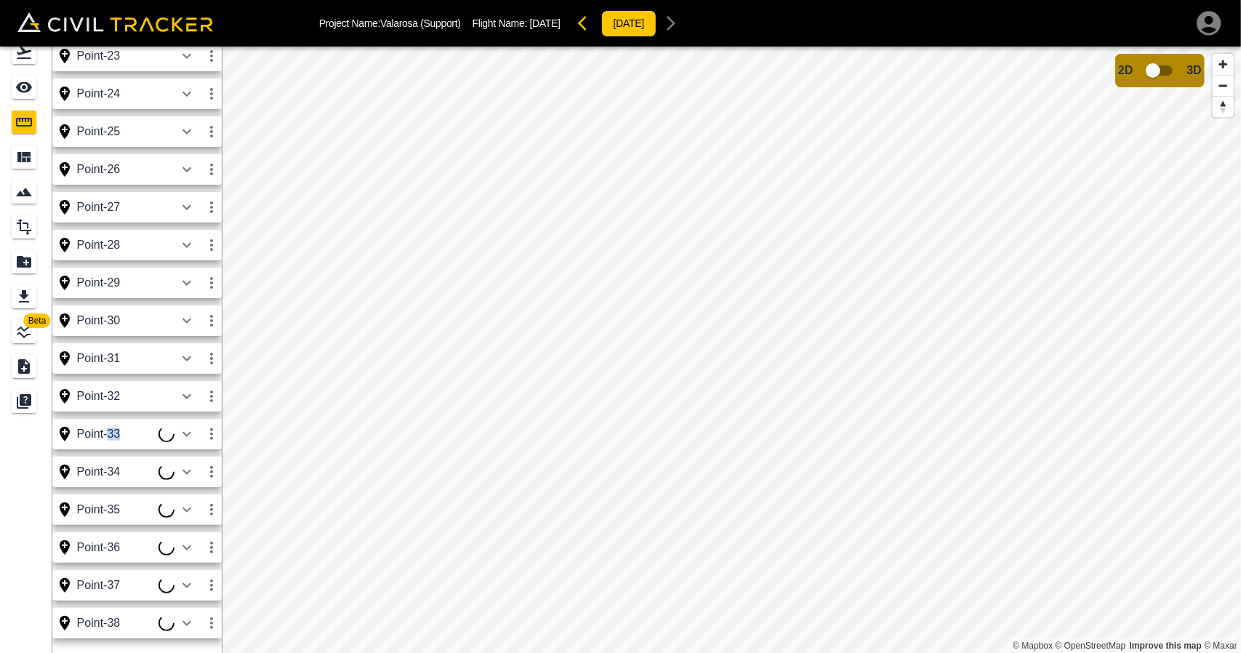
click at [109, 440] on div "Point-33" at bounding box center [117, 434] width 81 height 13
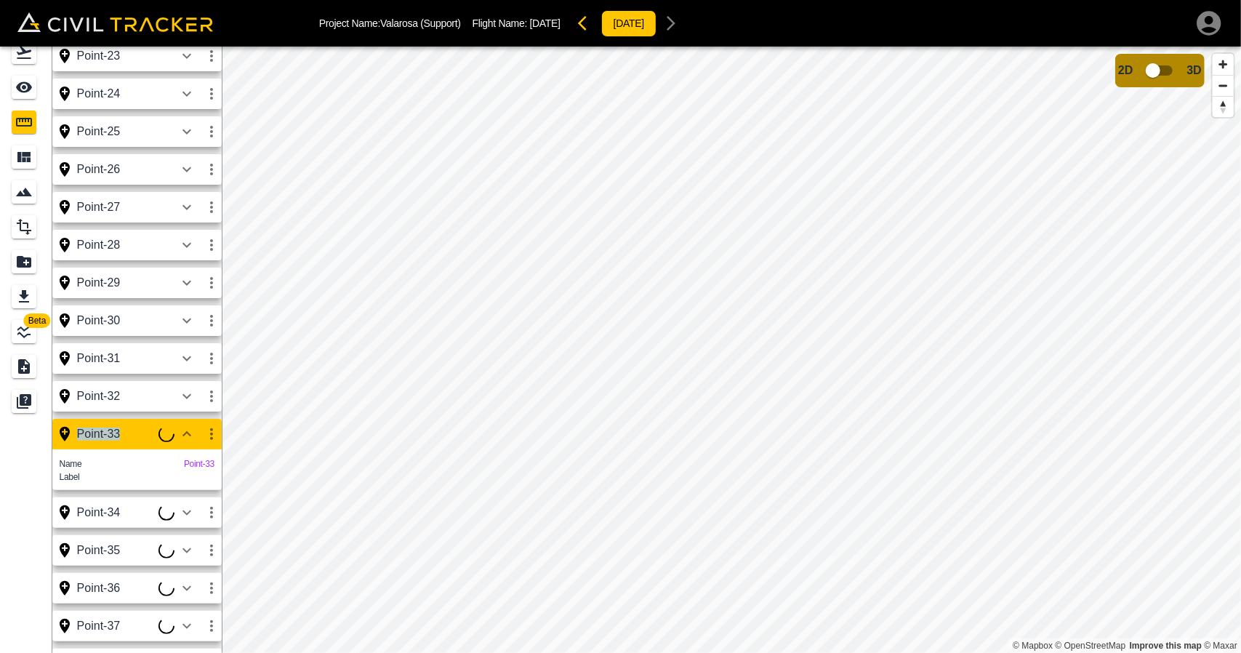
click at [109, 440] on div "Point-33" at bounding box center [117, 434] width 81 height 13
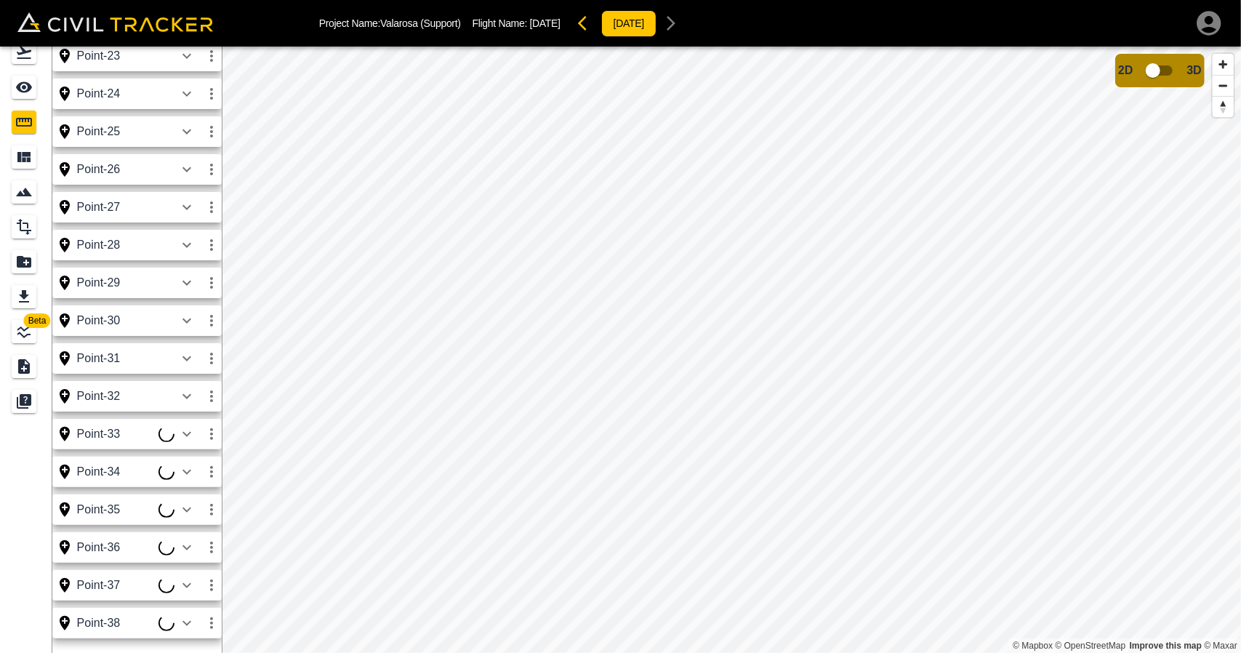
click at [103, 473] on div "Point-34" at bounding box center [117, 471] width 81 height 13
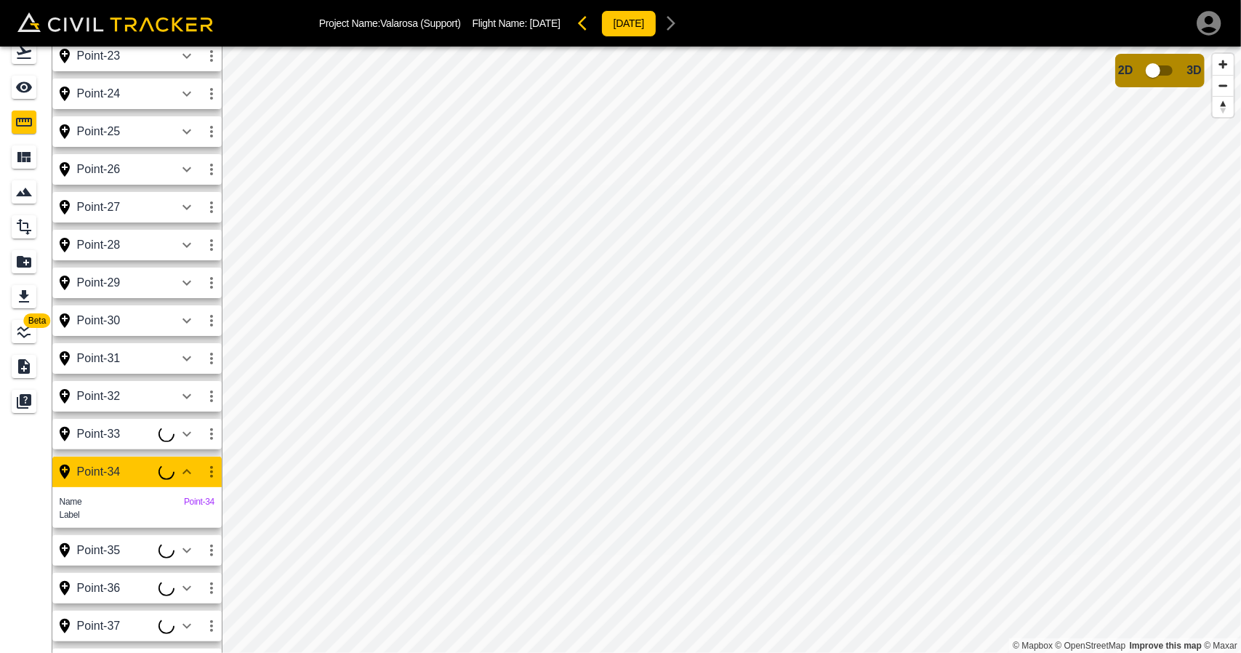
click at [102, 440] on div "Point-33" at bounding box center [117, 434] width 81 height 13
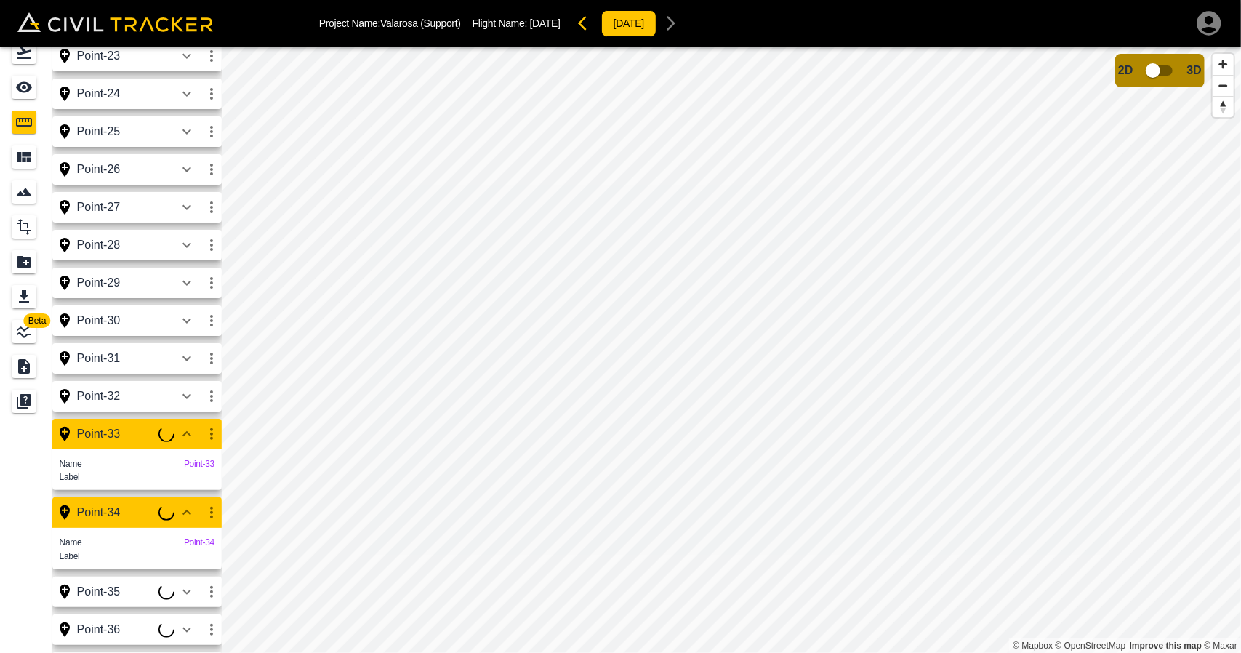
click at [102, 513] on div "Point-34" at bounding box center [117, 512] width 81 height 13
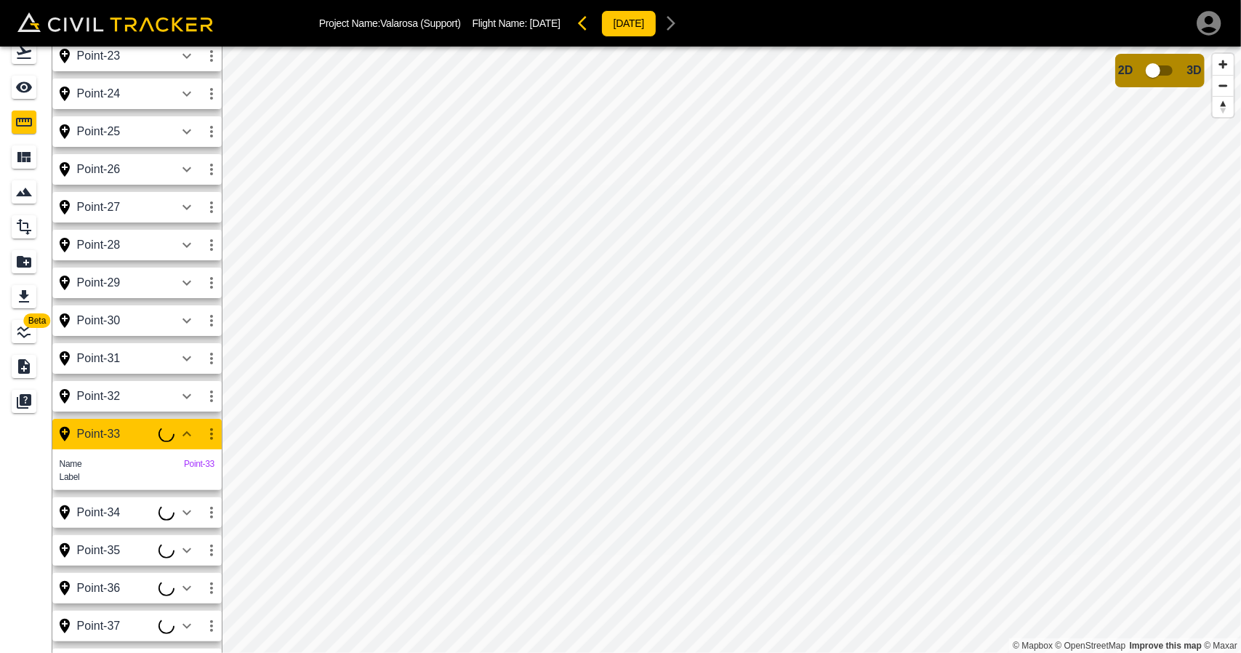
click at [113, 447] on div "Point-33" at bounding box center [136, 434] width 169 height 31
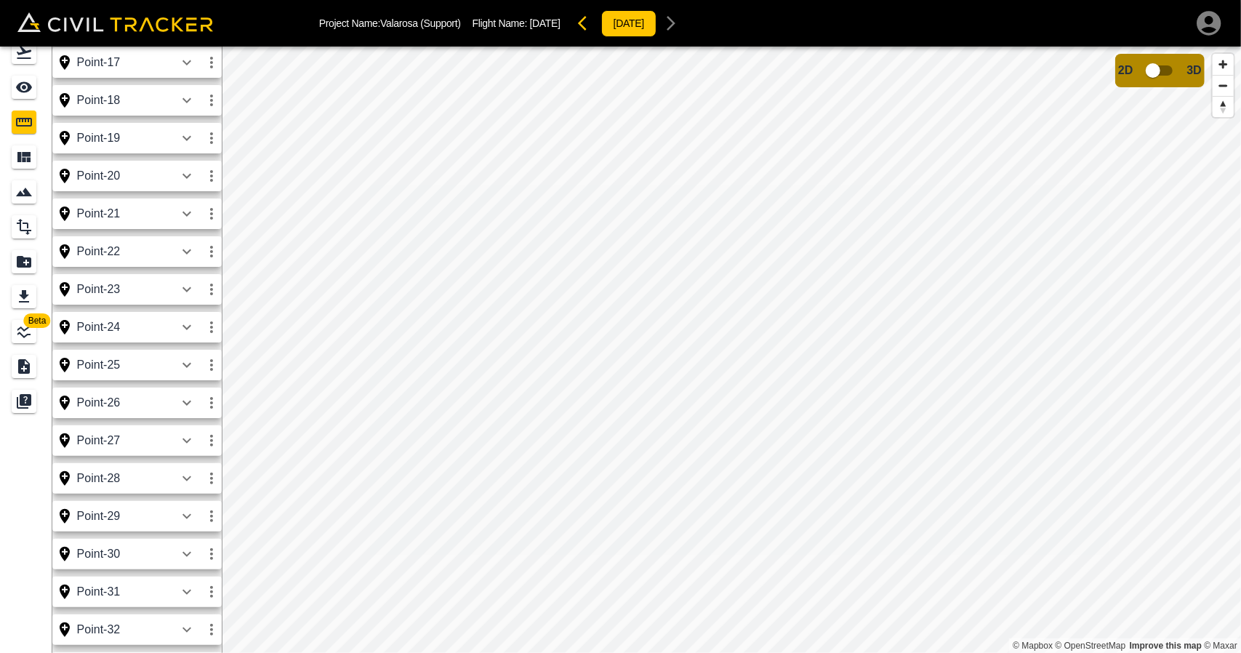
scroll to position [603, 0]
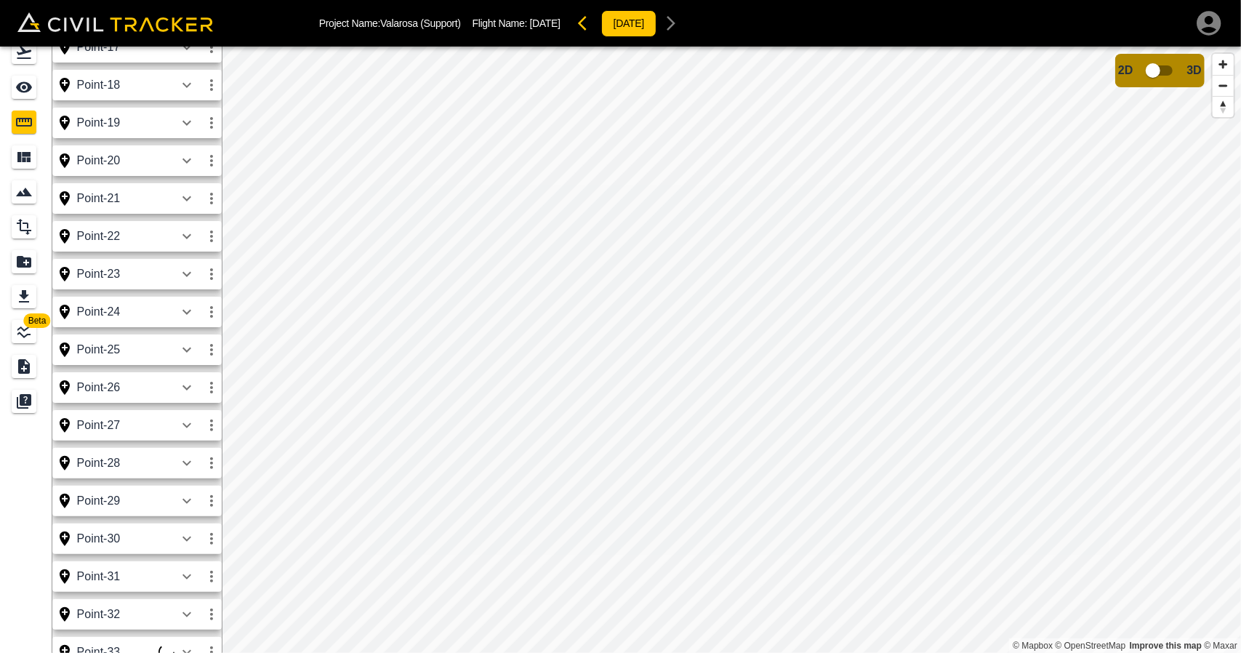
click at [192, 196] on icon "button" at bounding box center [186, 198] width 17 height 17
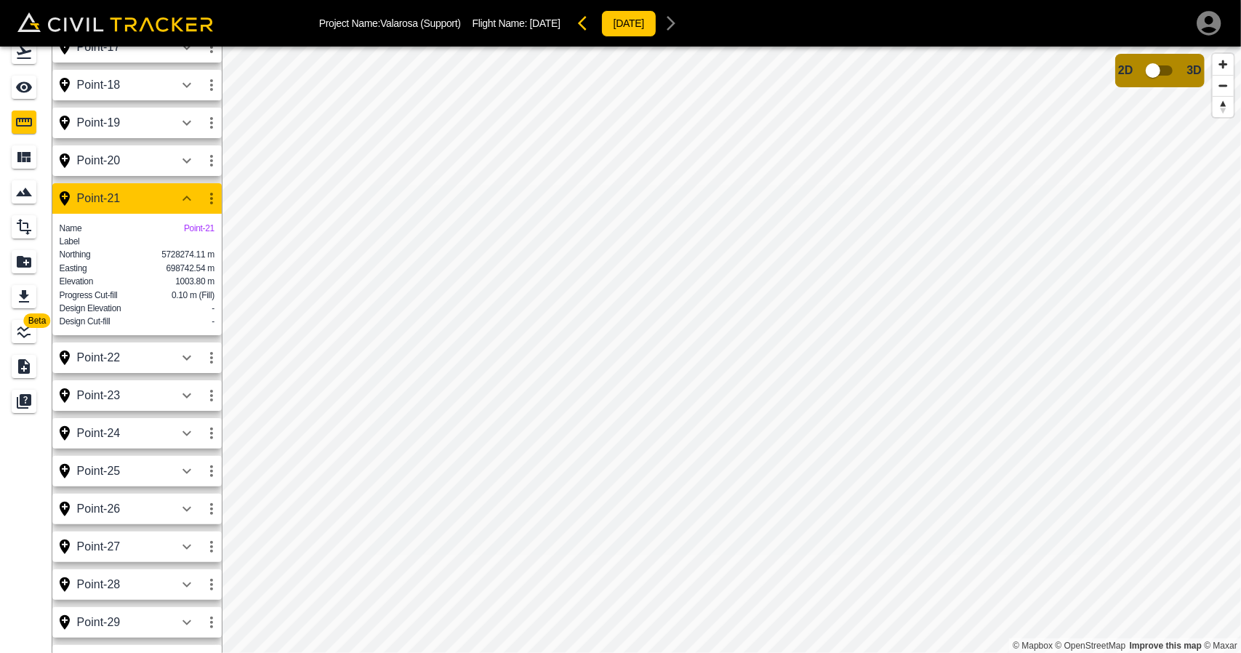
click at [192, 196] on icon "button" at bounding box center [186, 198] width 17 height 17
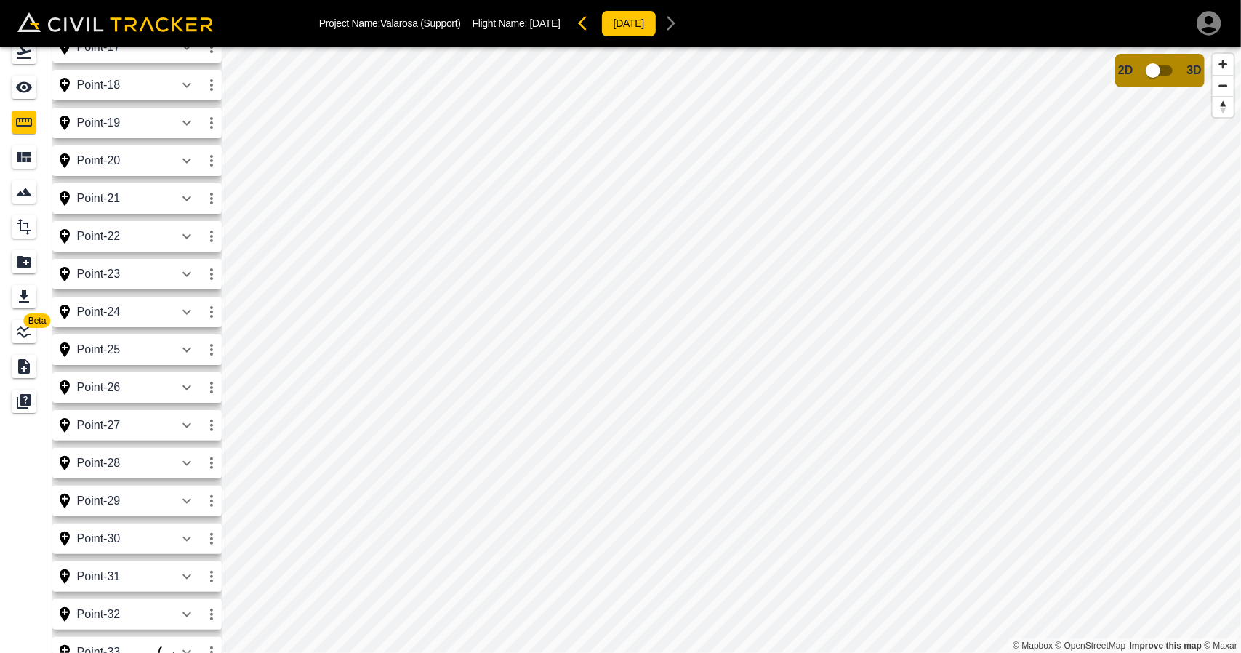
click at [189, 162] on icon "button" at bounding box center [186, 160] width 17 height 17
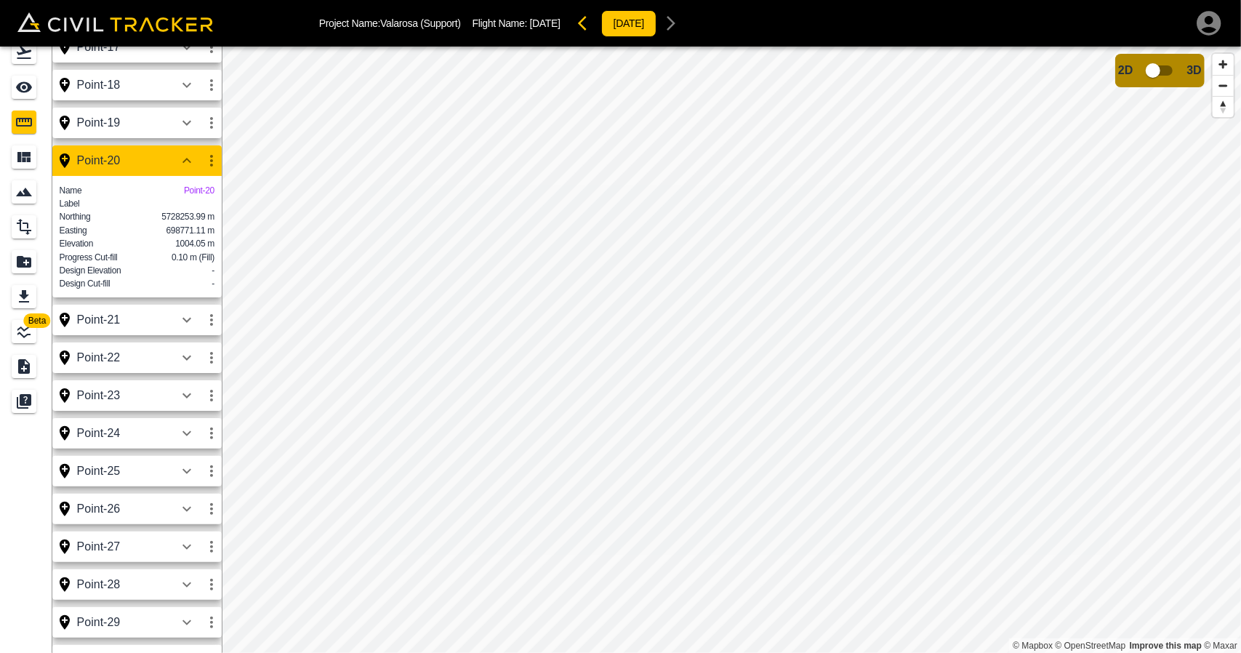
click at [189, 162] on icon "button" at bounding box center [186, 160] width 17 height 17
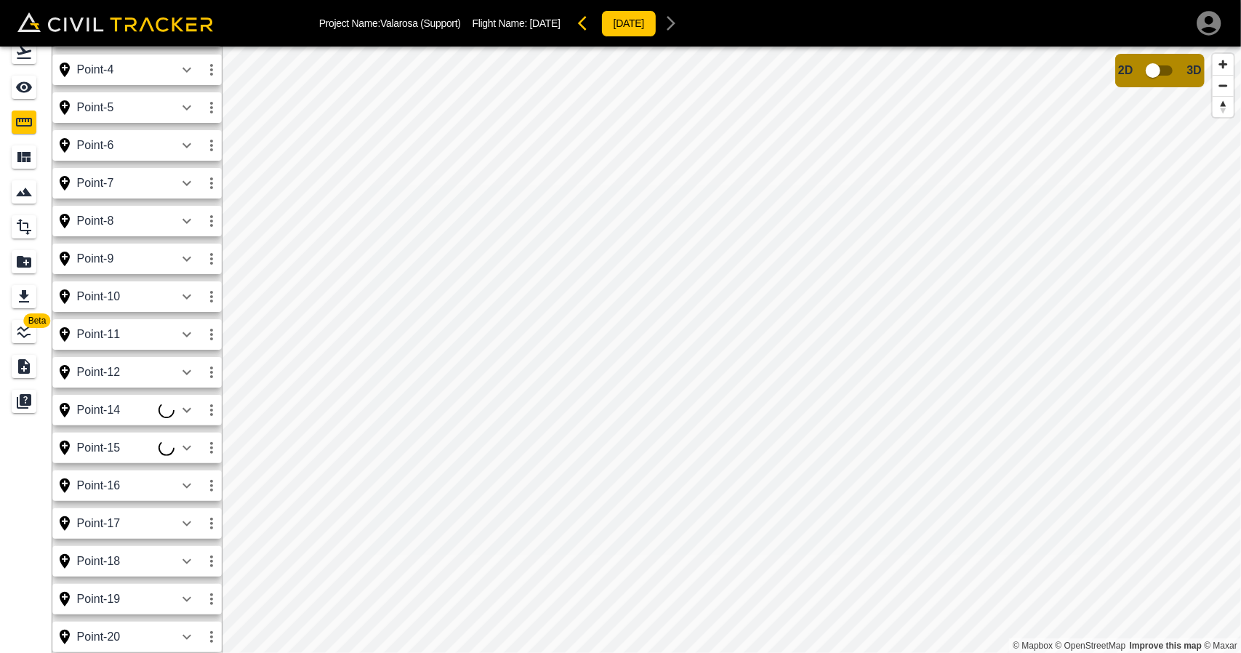
scroll to position [94, 0]
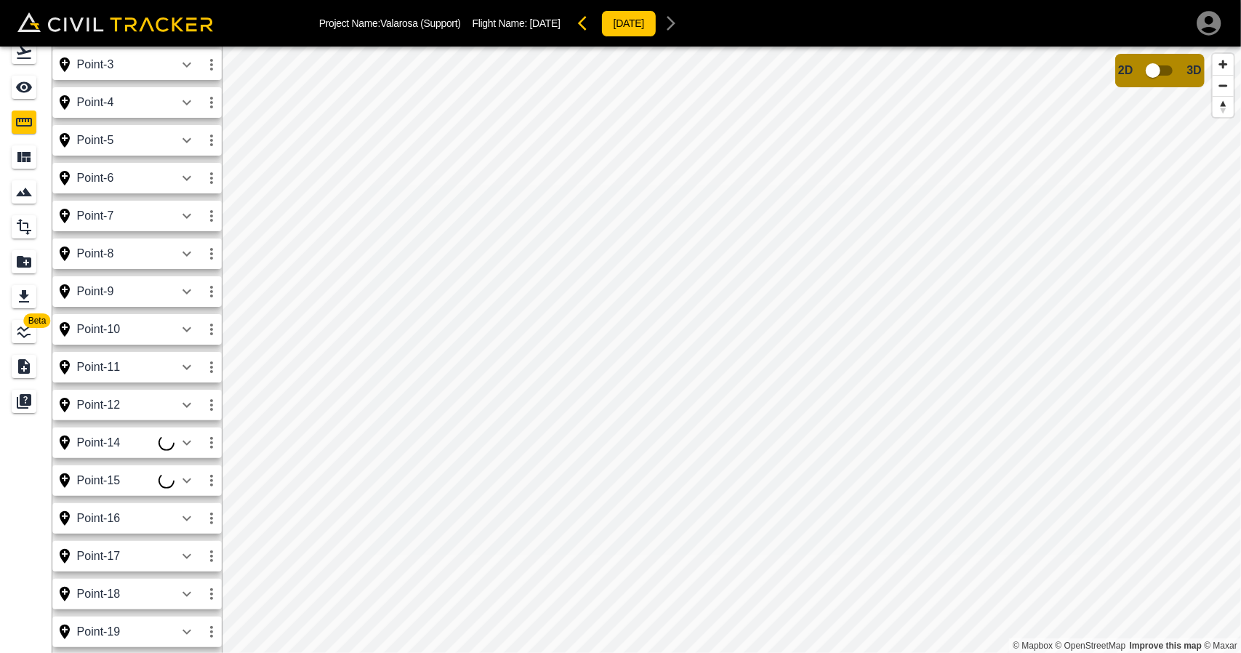
click at [186, 133] on icon "button" at bounding box center [186, 140] width 17 height 17
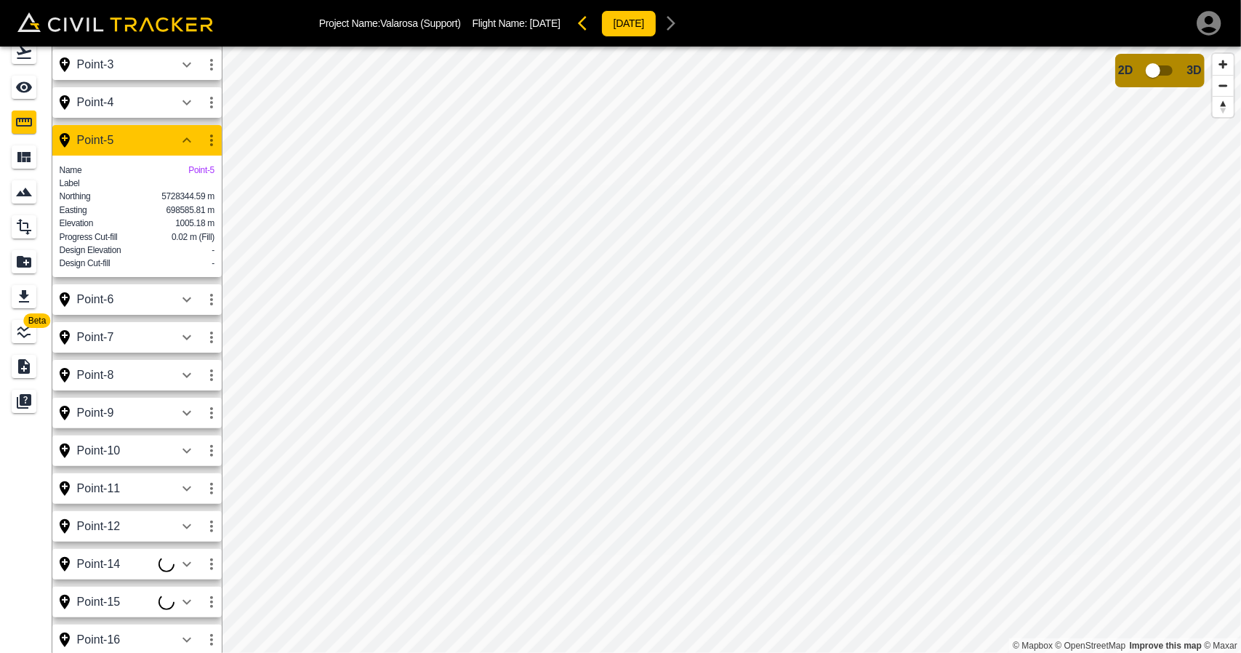
click at [186, 133] on icon "button" at bounding box center [186, 140] width 17 height 17
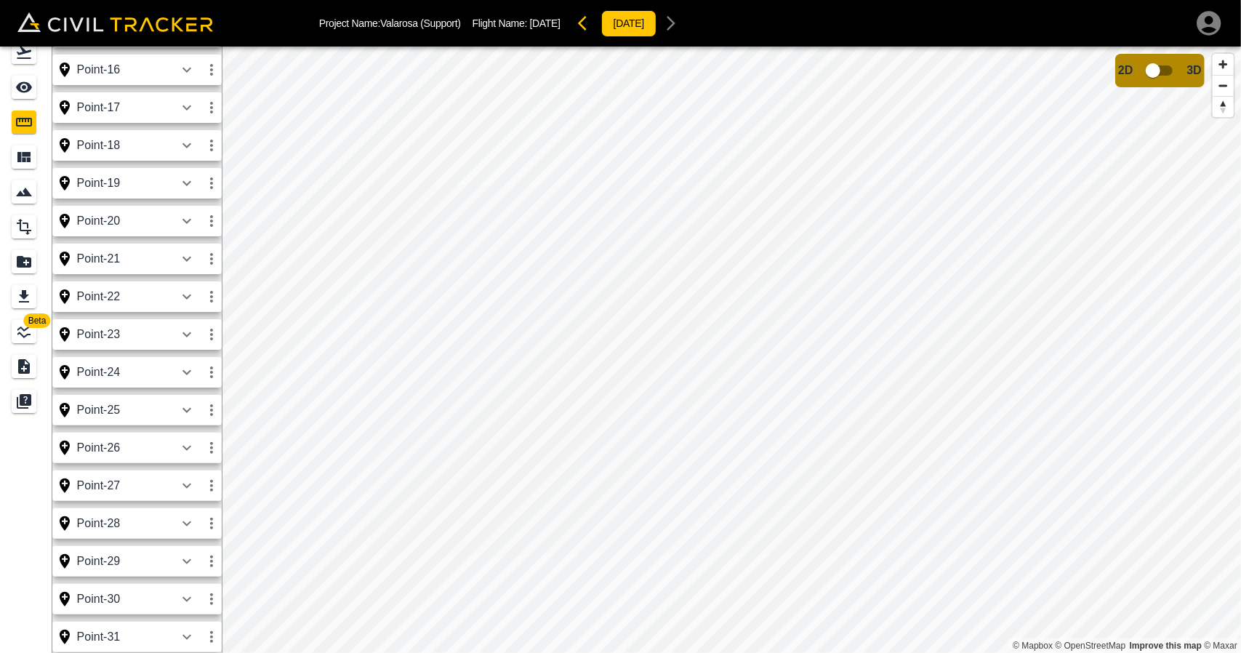
scroll to position [675, 0]
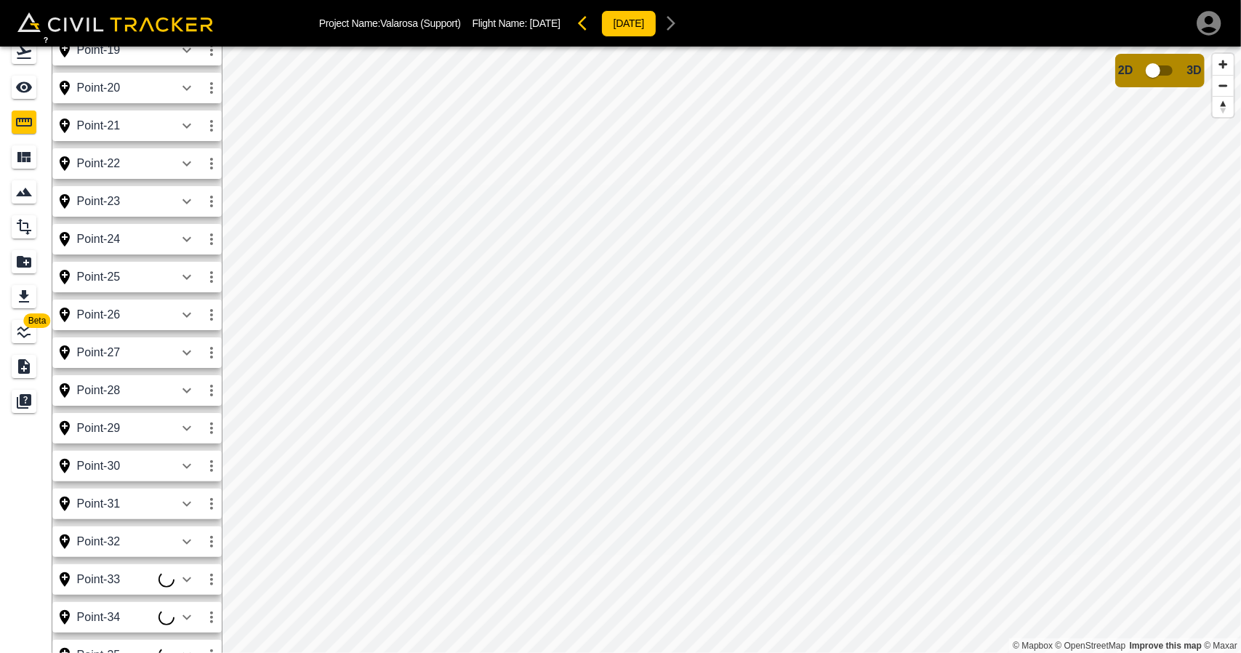
click at [25, 63] on div "Flights" at bounding box center [24, 52] width 25 height 23
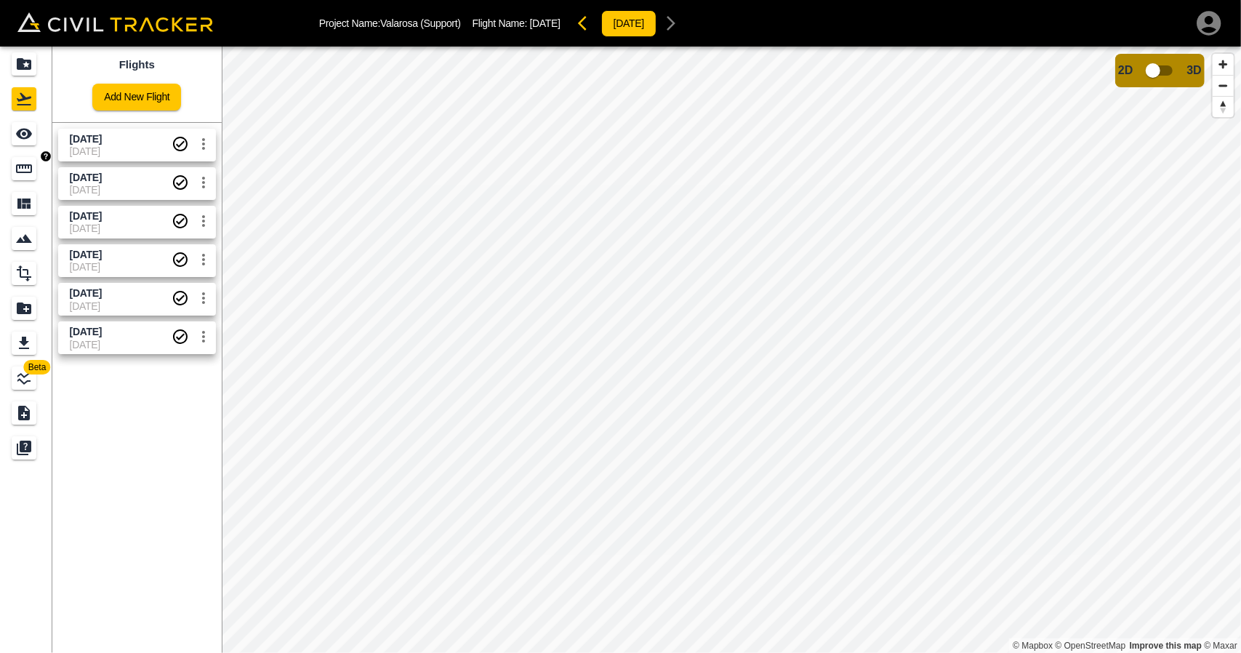
click at [35, 176] on div "Measure" at bounding box center [24, 168] width 25 height 23
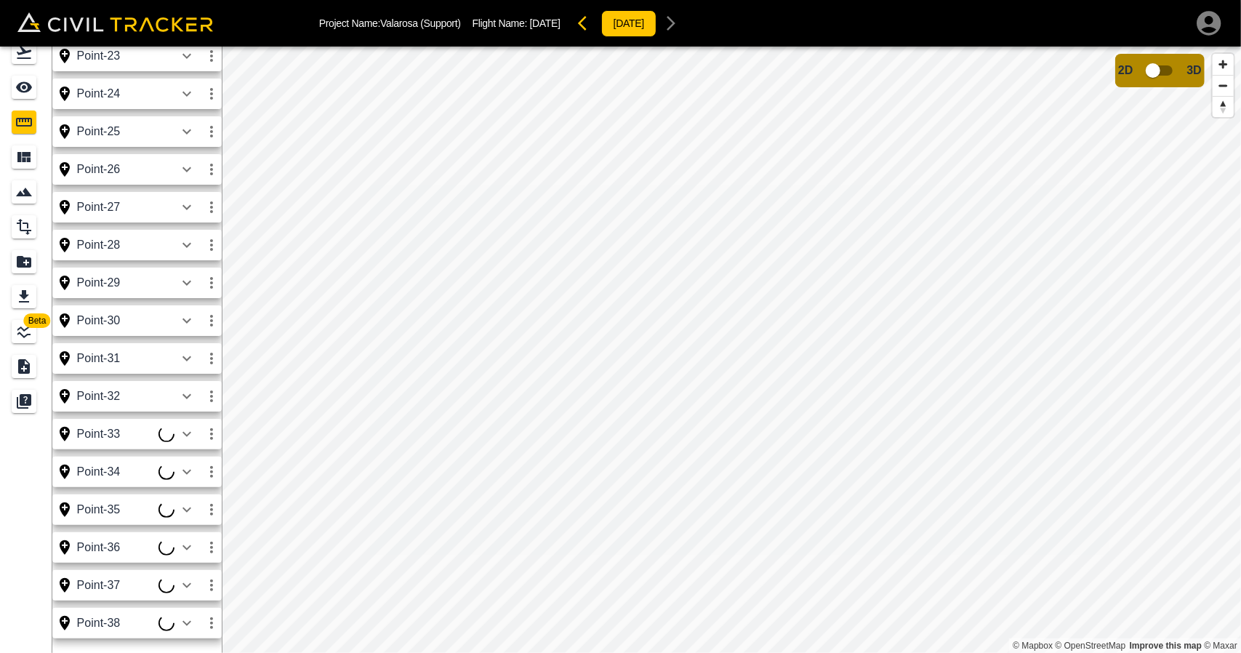
scroll to position [821, 0]
